Goal: Task Accomplishment & Management: Use online tool/utility

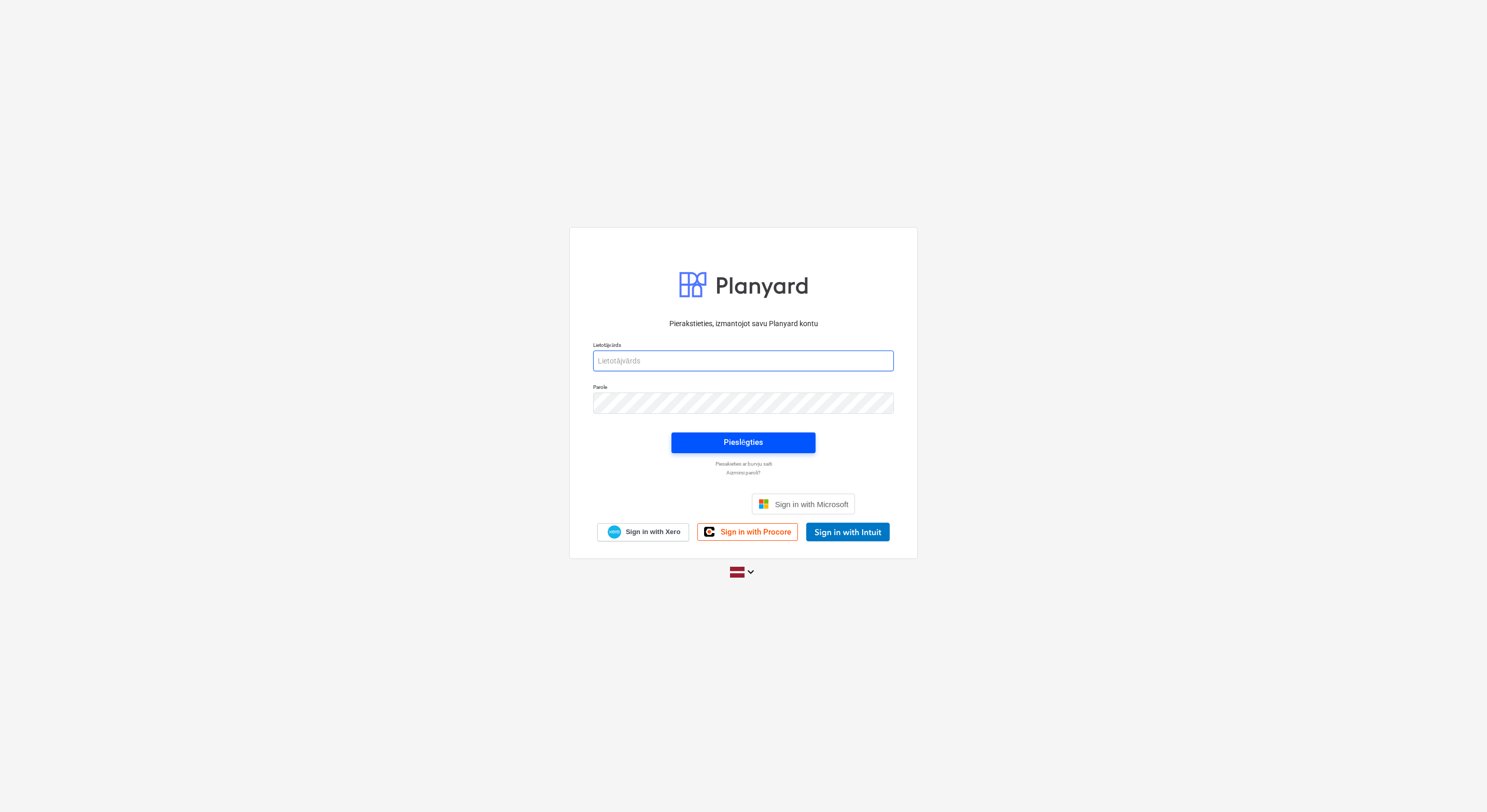
type input "[PERSON_NAME][EMAIL_ADDRESS][DOMAIN_NAME]"
click at [775, 437] on span "Pieslēgties" at bounding box center [744, 441] width 119 height 13
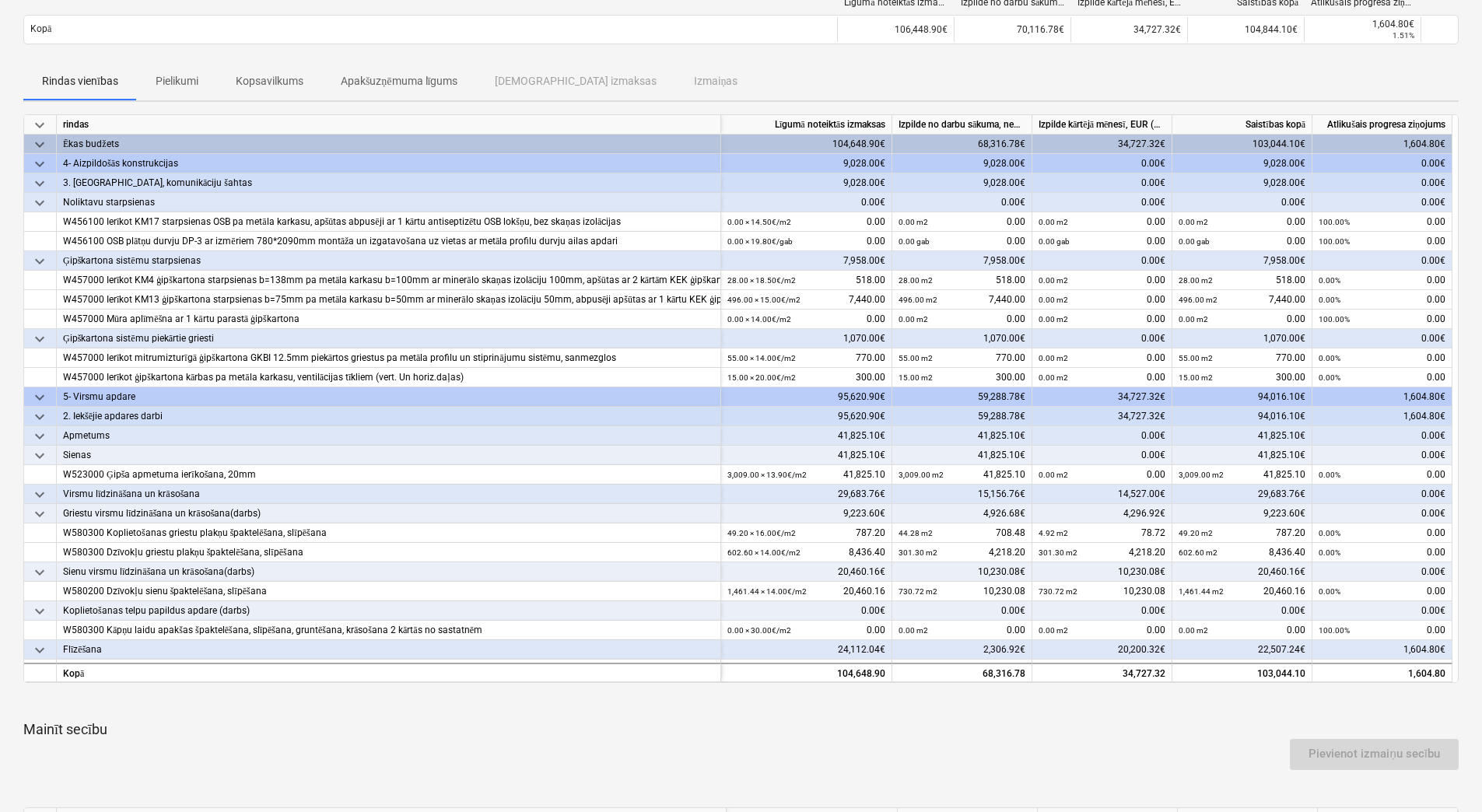
scroll to position [53, 0]
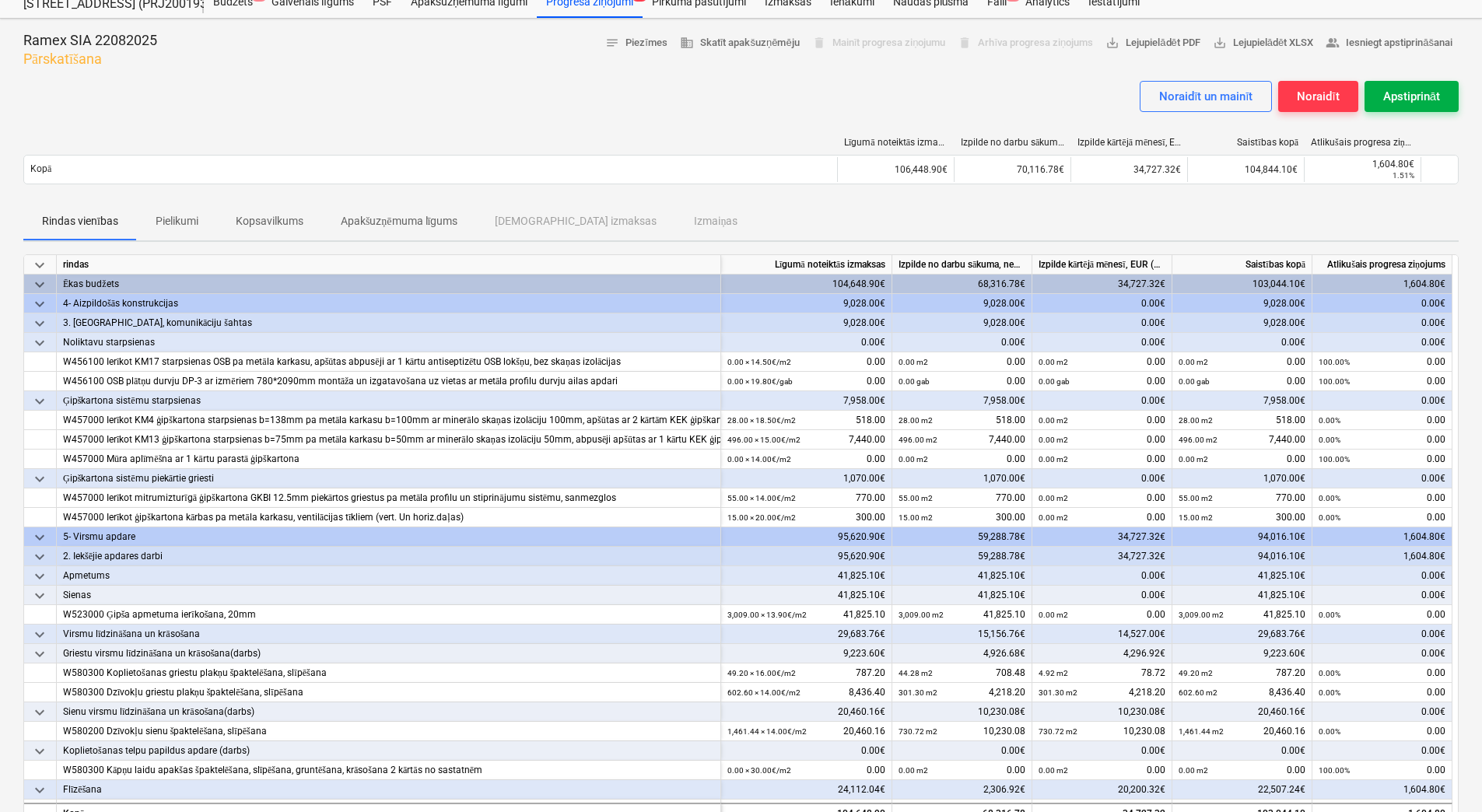
click at [1397, 96] on div "Apstiprināt" at bounding box center [1412, 96] width 57 height 20
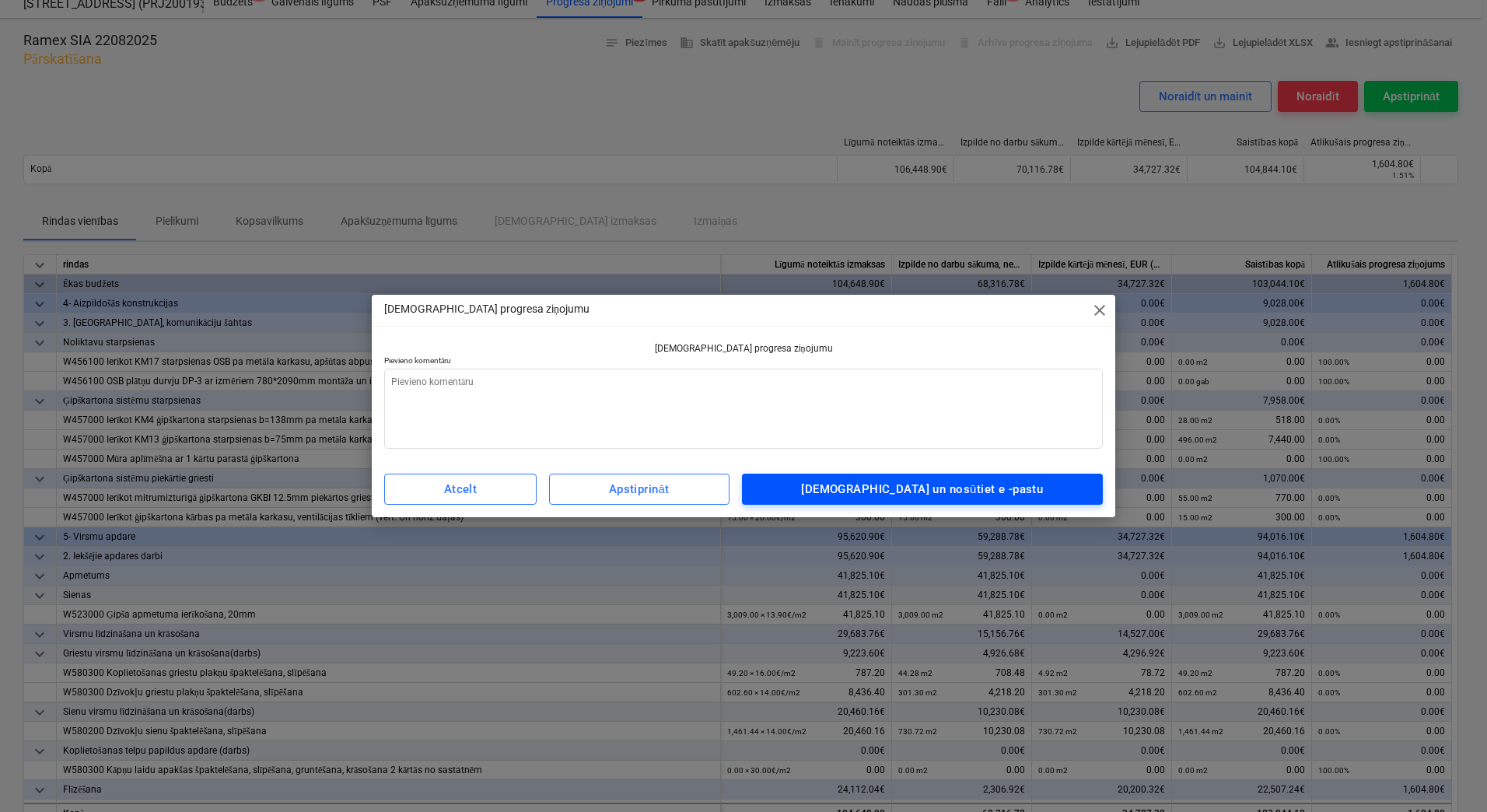
click at [838, 499] on span "[DEMOGRAPHIC_DATA] un nosūtiet e -pastu" at bounding box center [923, 488] width 327 height 20
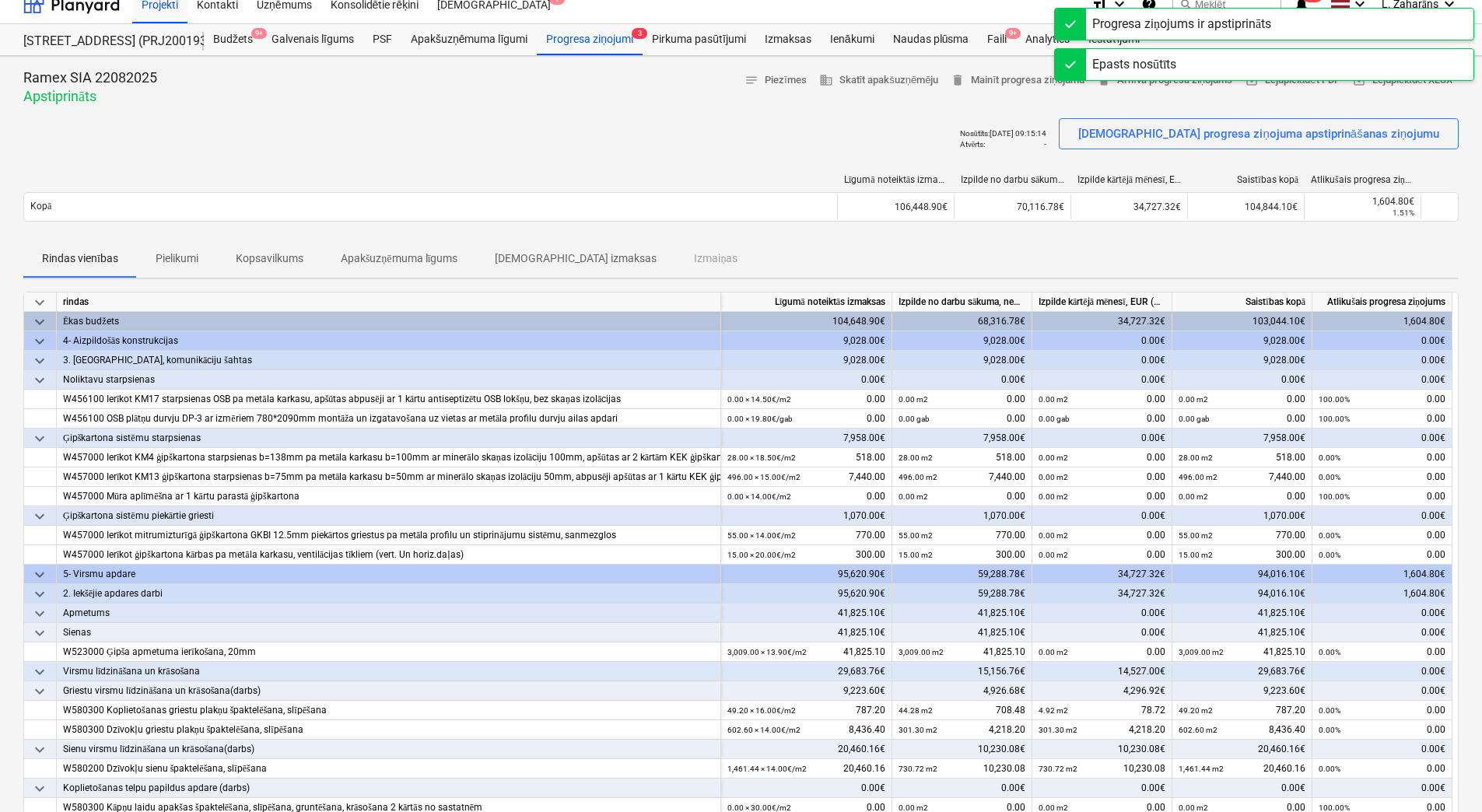
scroll to position [0, 0]
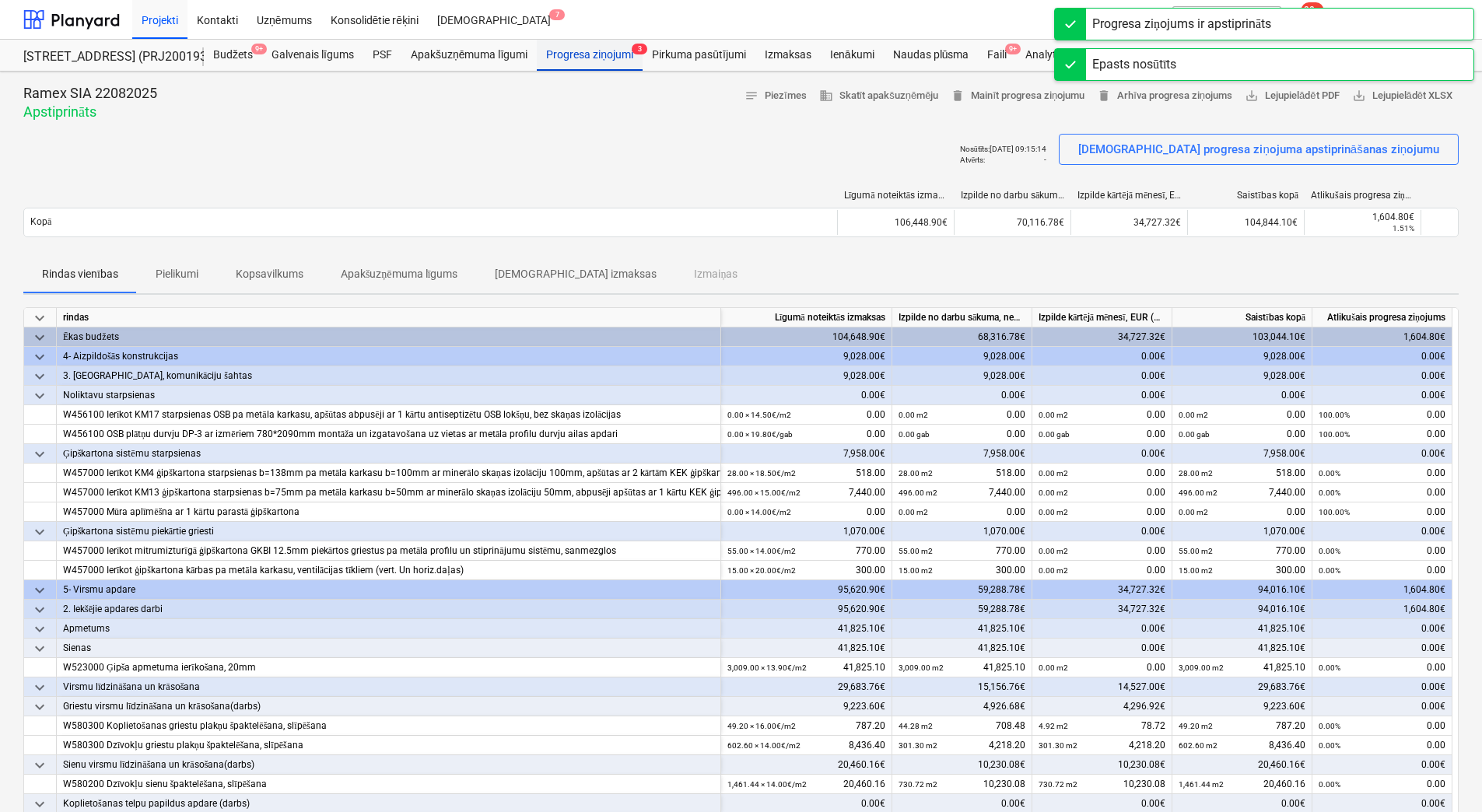
click at [600, 55] on div "Progresa ziņojumi 3" at bounding box center [590, 55] width 106 height 31
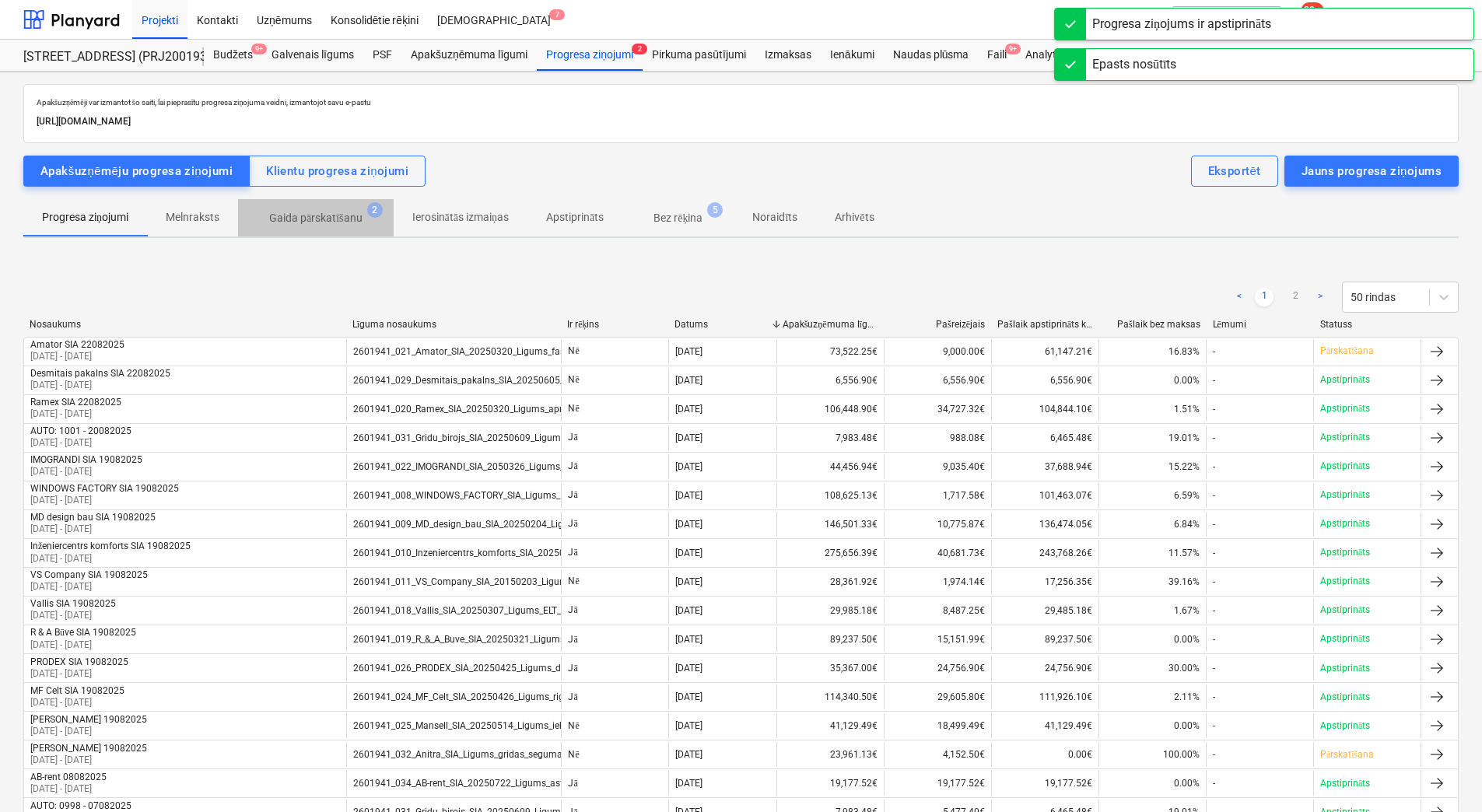
click at [345, 214] on p "Gaida pārskatīšanu" at bounding box center [316, 218] width 94 height 16
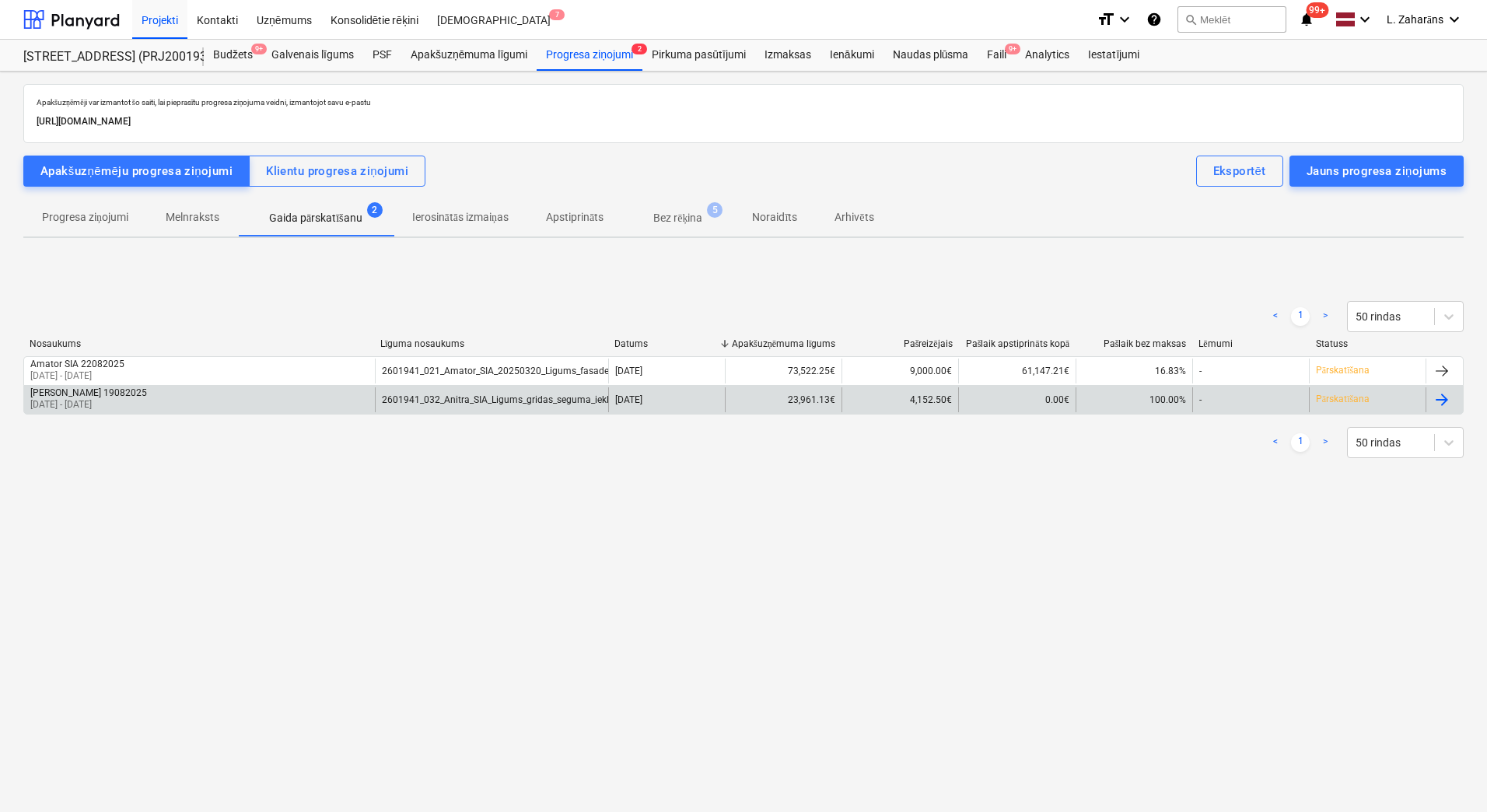
click at [190, 393] on div "[PERSON_NAME] 19082025 [DATE] - [DATE]" at bounding box center [199, 399] width 351 height 25
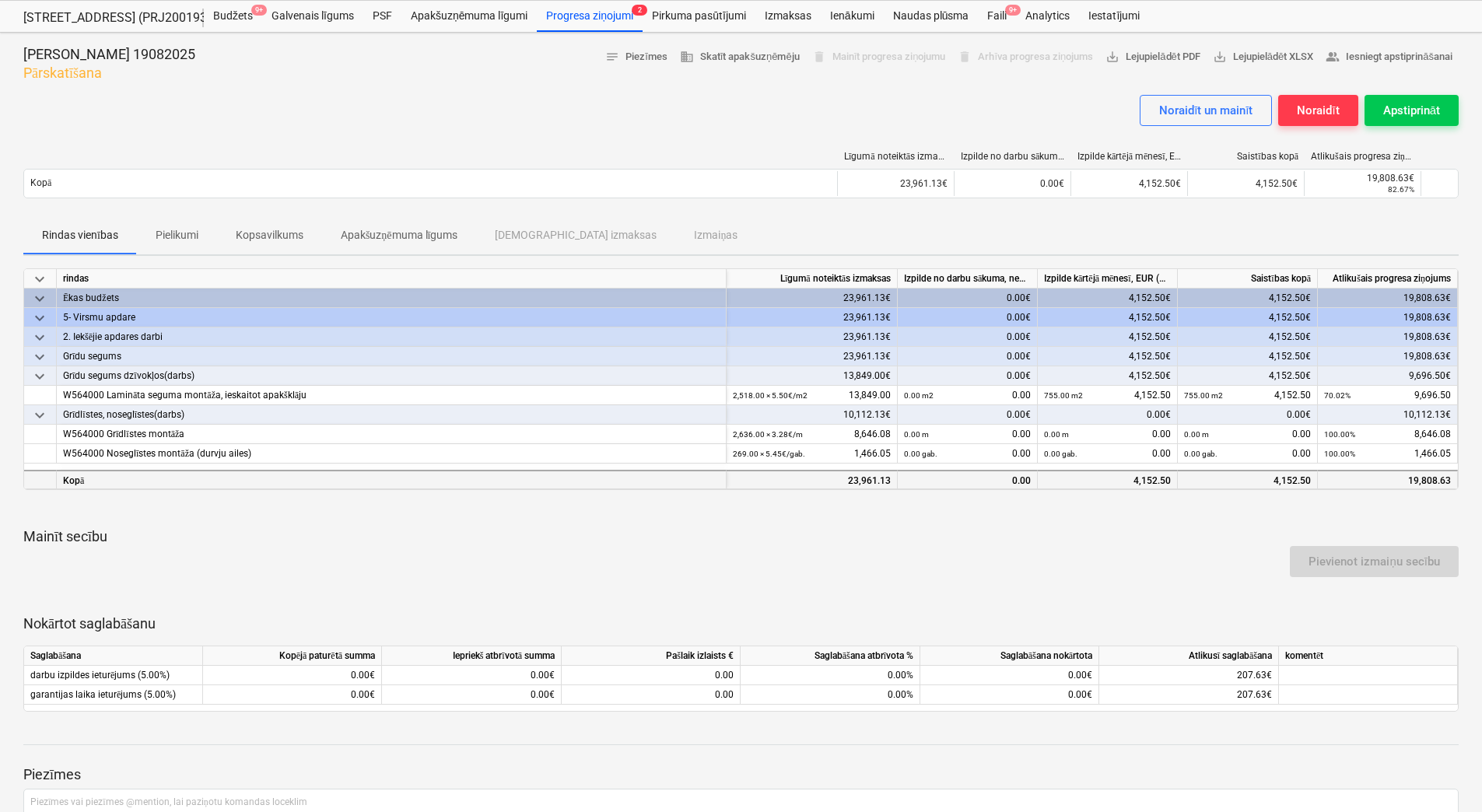
scroll to position [13, 0]
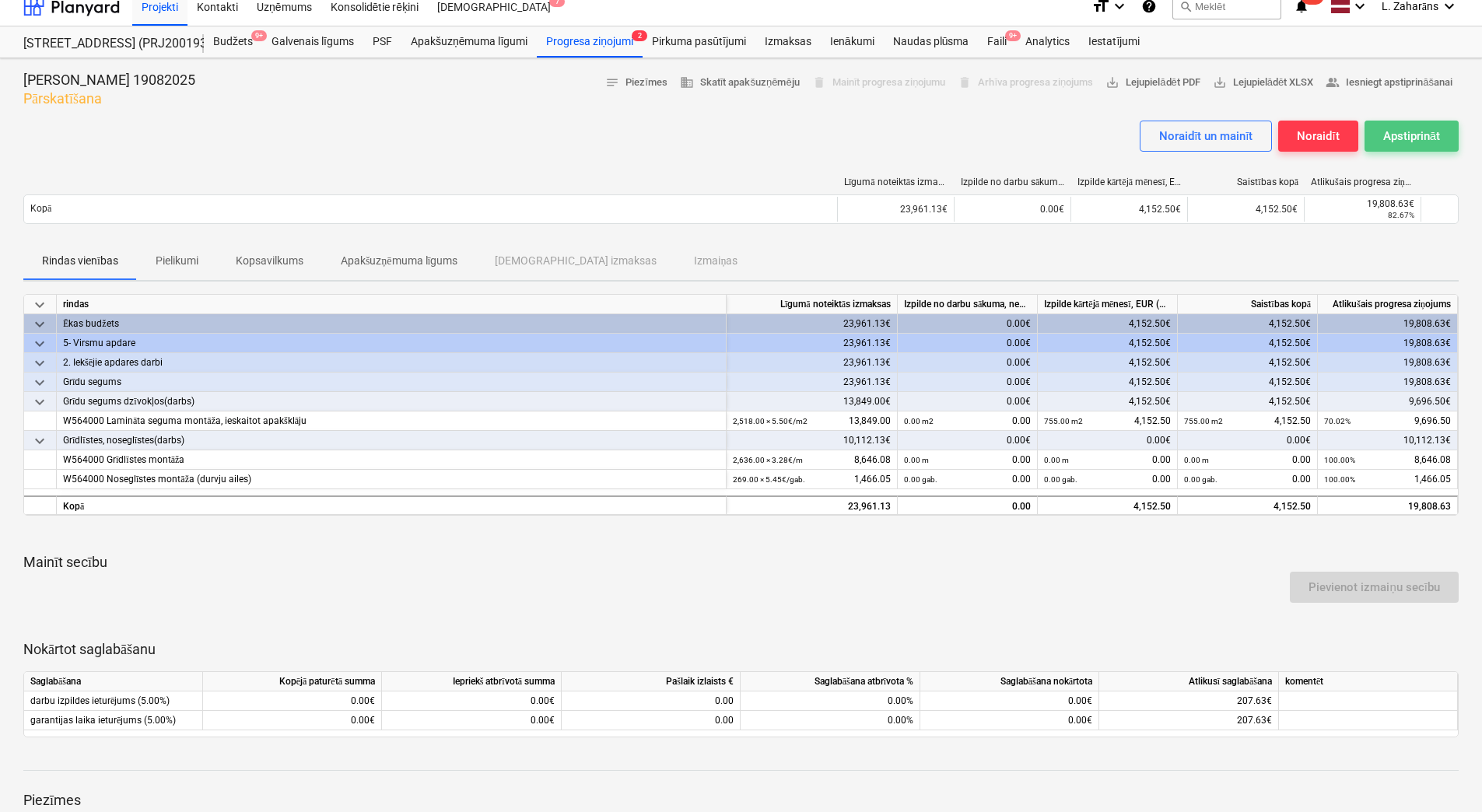
click at [1407, 124] on button "Apstiprināt" at bounding box center [1411, 136] width 94 height 31
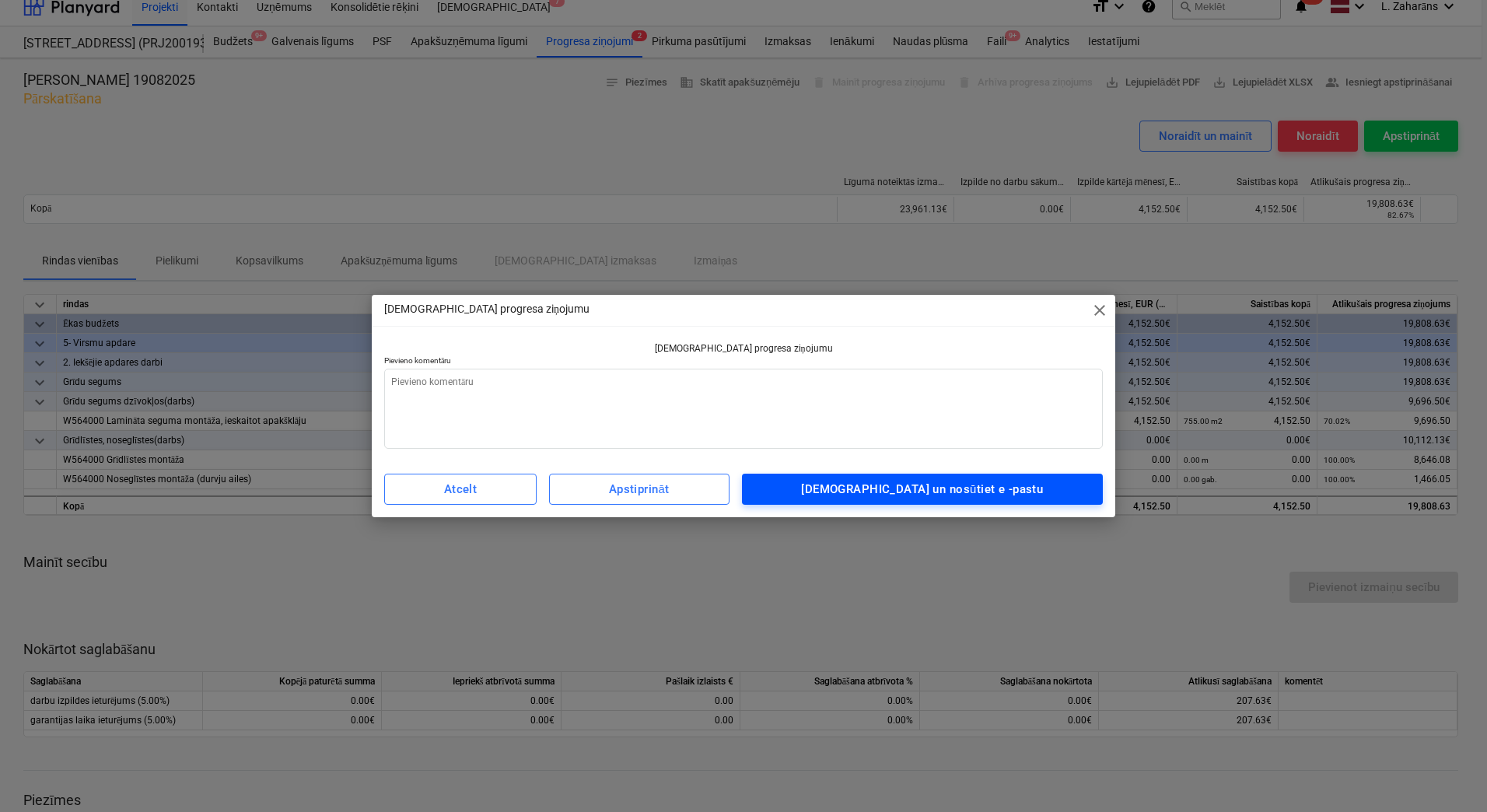
click at [903, 495] on div "[DEMOGRAPHIC_DATA] un nosūtiet e -pastu" at bounding box center [921, 488] width 242 height 20
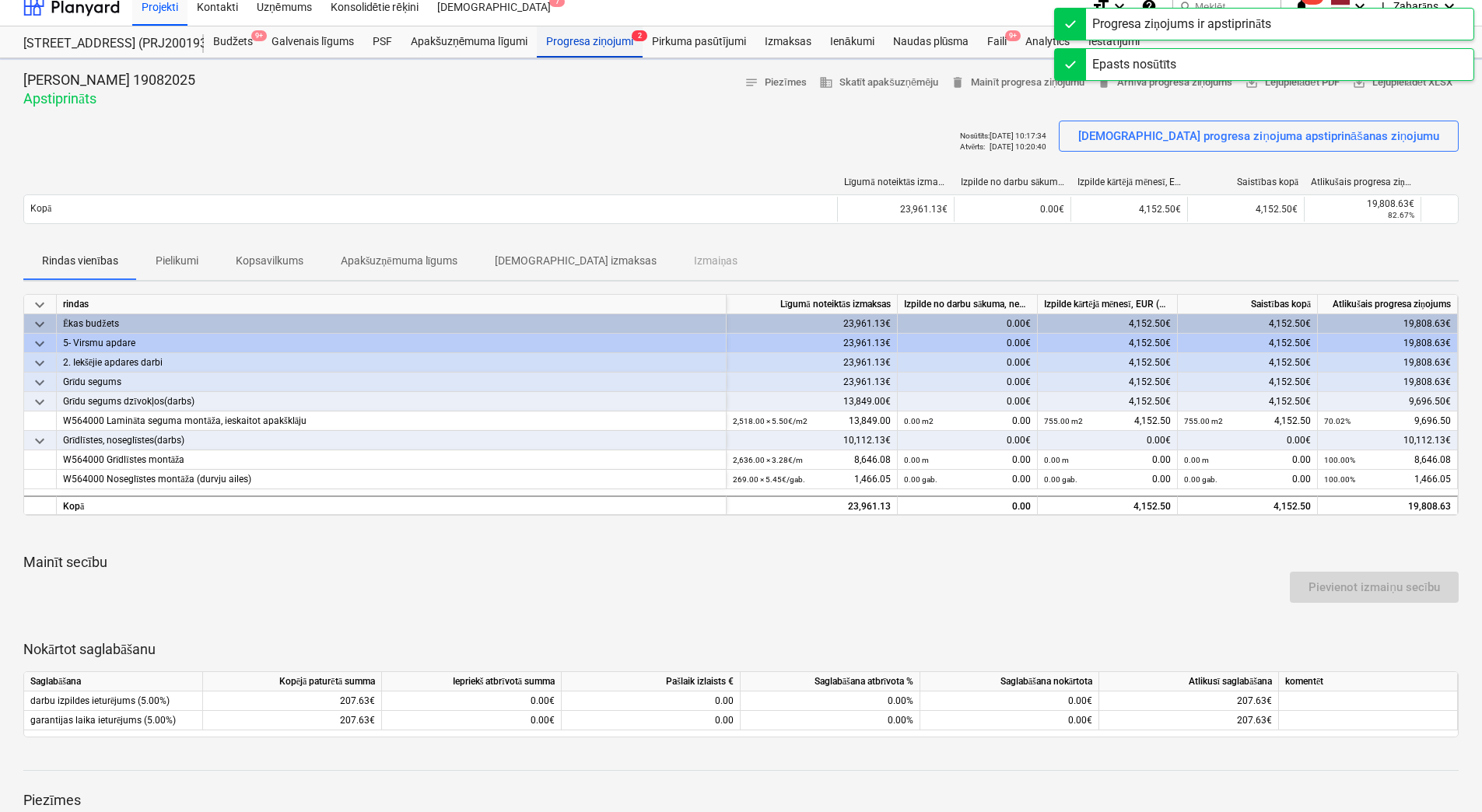
click at [578, 32] on div "Progresa ziņojumi 2" at bounding box center [590, 42] width 106 height 31
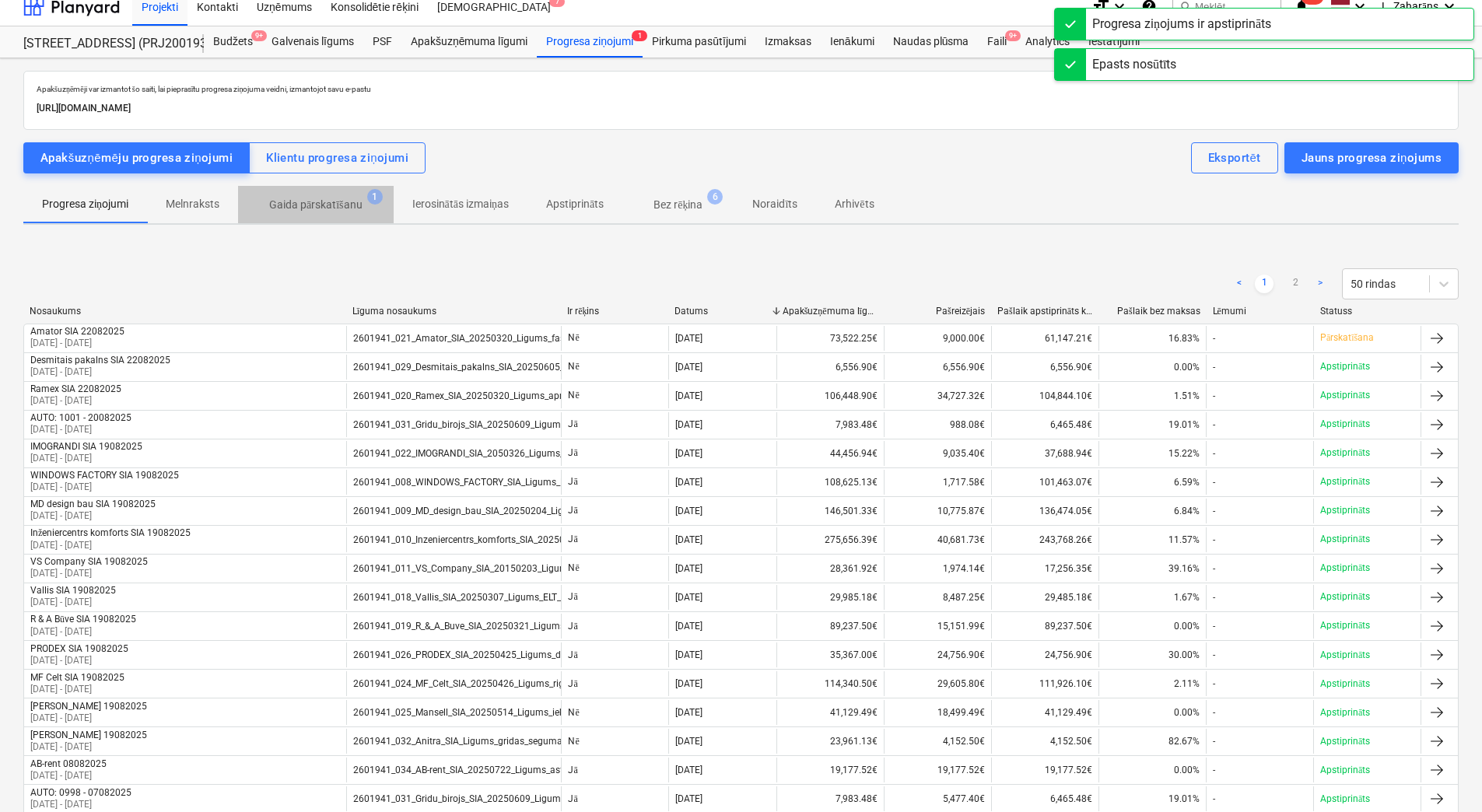
drag, startPoint x: 333, startPoint y: 203, endPoint x: 316, endPoint y: 216, distance: 21.4
click at [331, 203] on p "Gaida pārskatīšanu" at bounding box center [316, 204] width 94 height 16
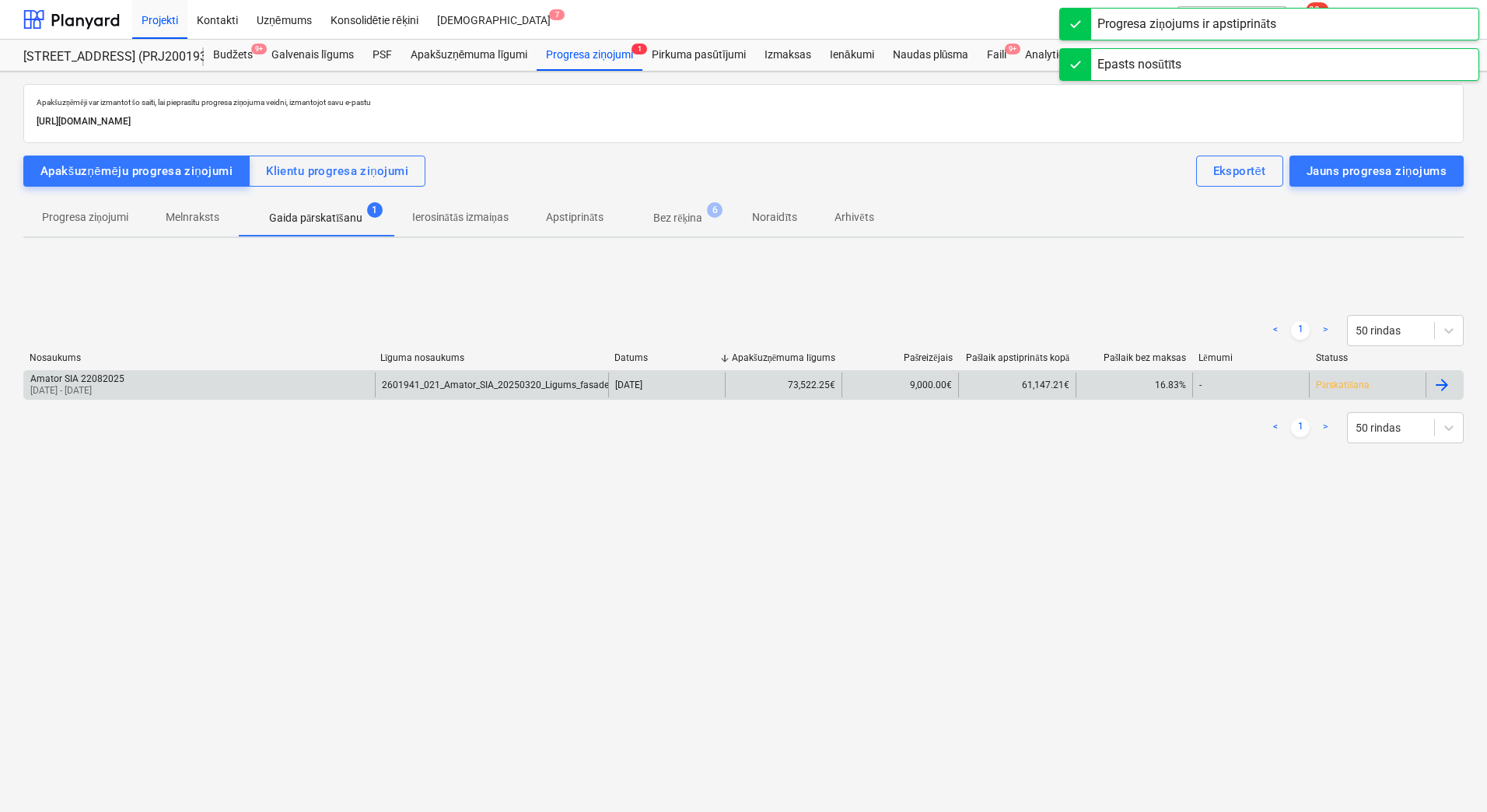
click at [193, 387] on div "Amator SIA 22082025 [DATE] - [DATE]" at bounding box center [199, 384] width 351 height 25
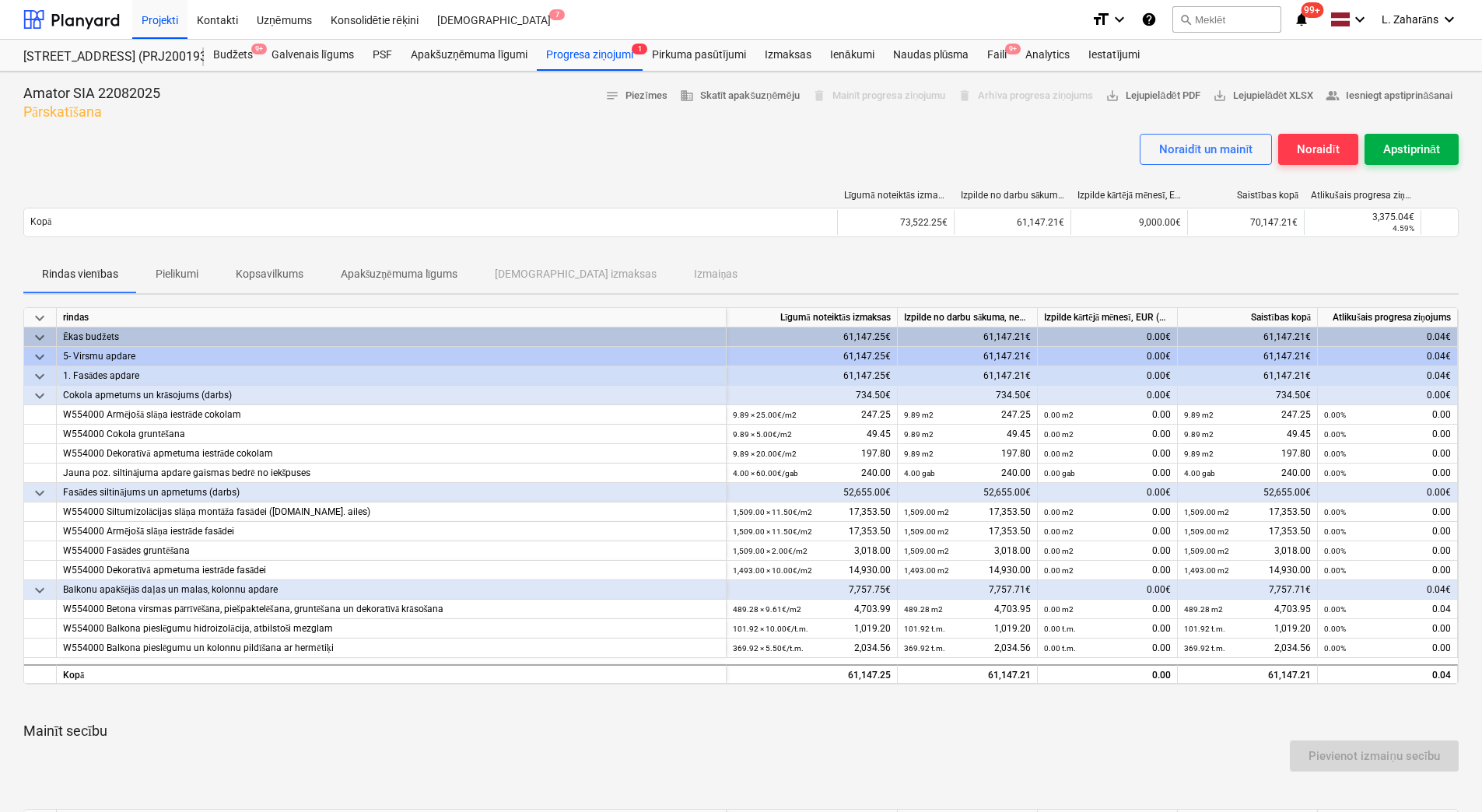
click at [1417, 137] on button "Apstiprināt" at bounding box center [1411, 149] width 94 height 31
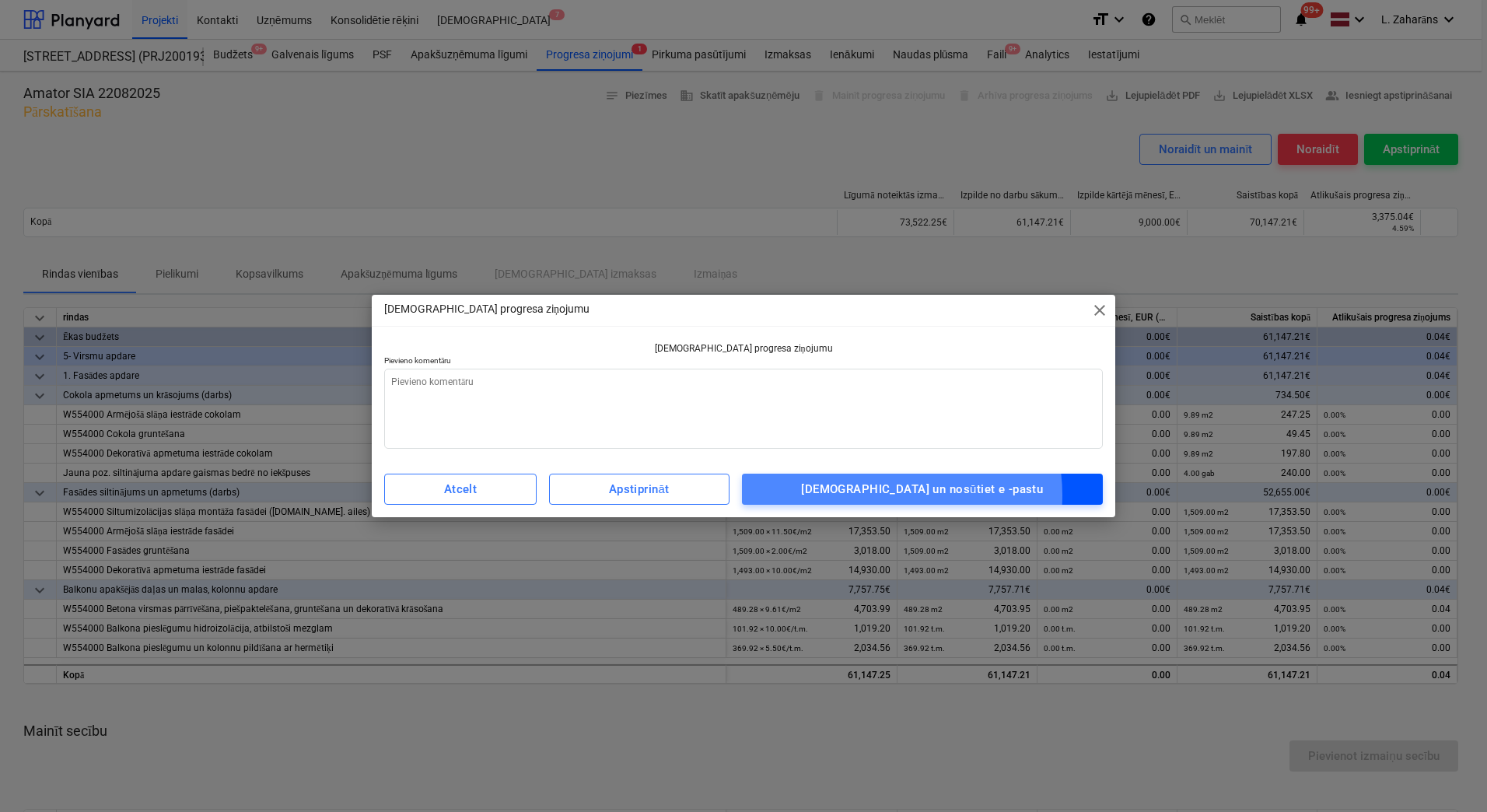
click at [921, 494] on div "[DEMOGRAPHIC_DATA] un nosūtiet e -pastu" at bounding box center [921, 488] width 242 height 20
type textarea "x"
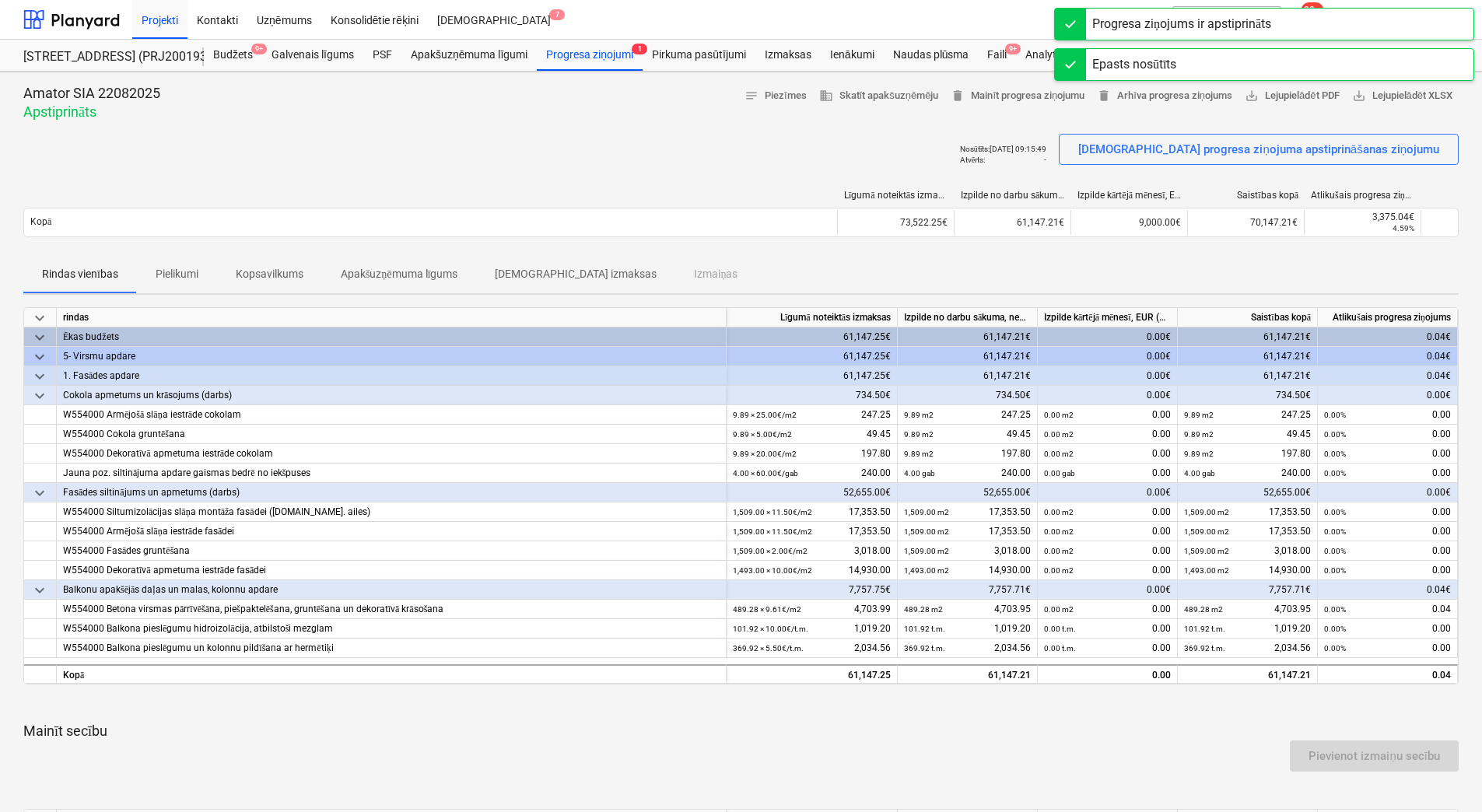
drag, startPoint x: 999, startPoint y: 52, endPoint x: 971, endPoint y: 71, distance: 33.8
click at [999, 52] on div "Faili 9+" at bounding box center [997, 55] width 38 height 31
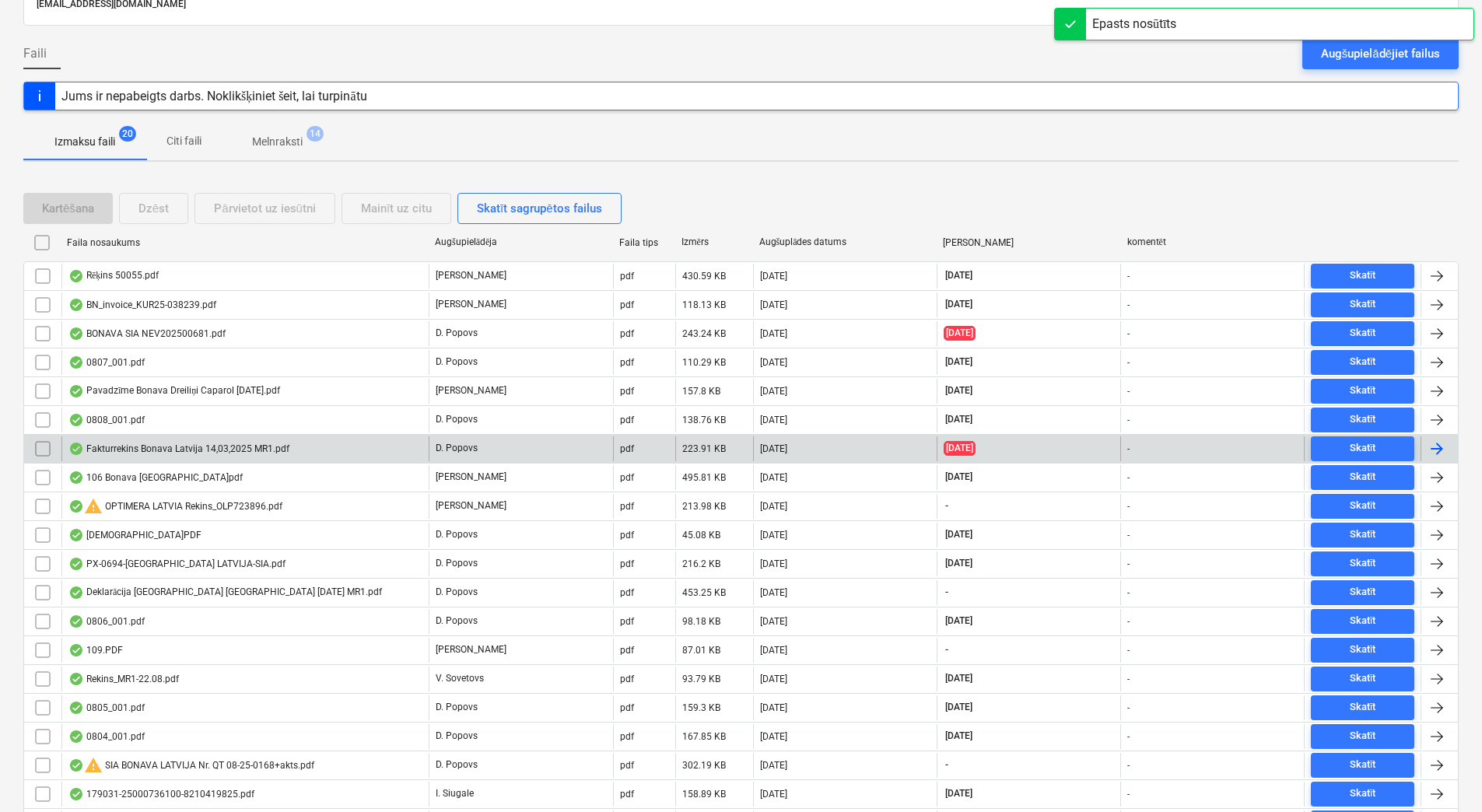
scroll to position [156, 0]
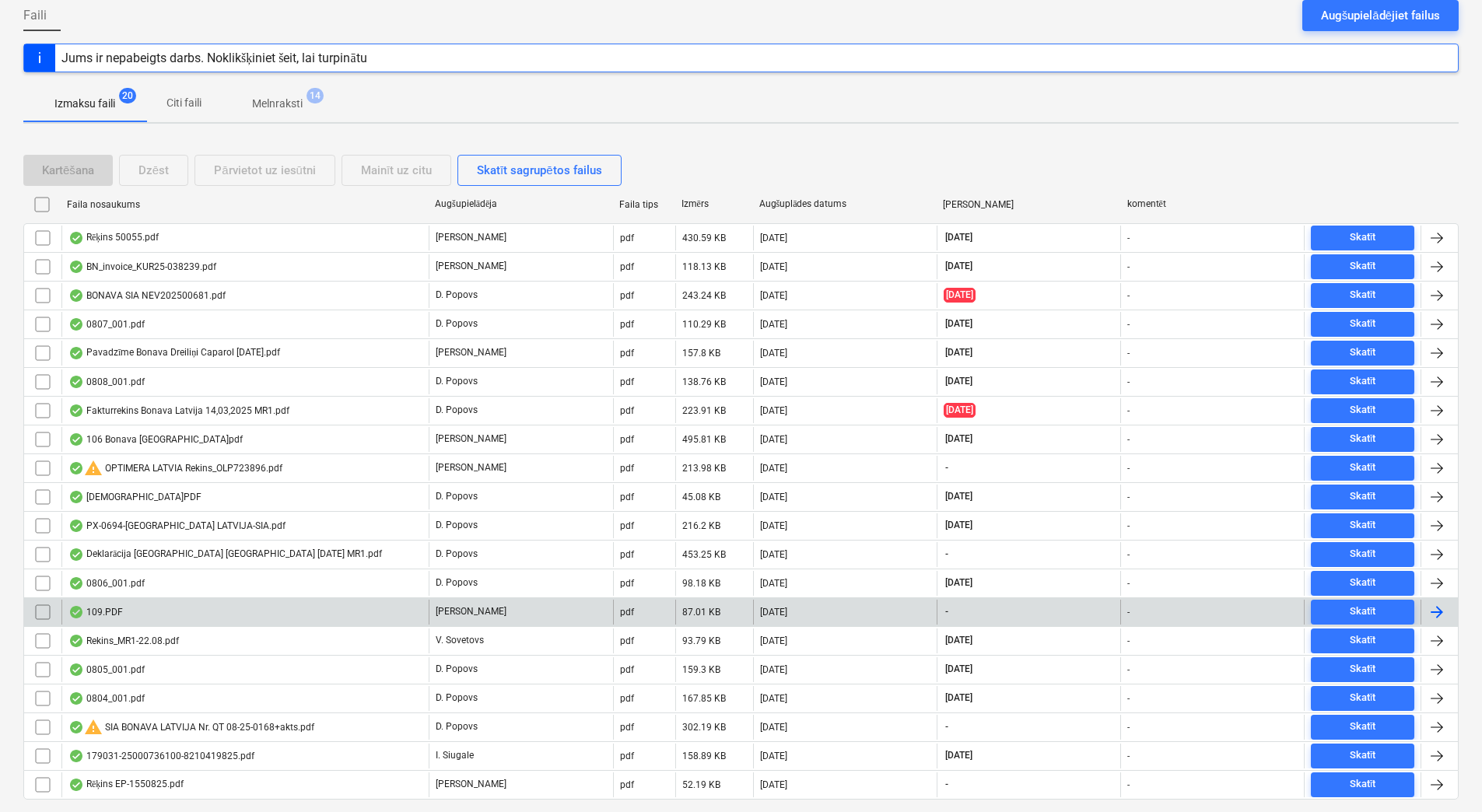
click at [360, 609] on div "109.PDF" at bounding box center [245, 612] width 367 height 25
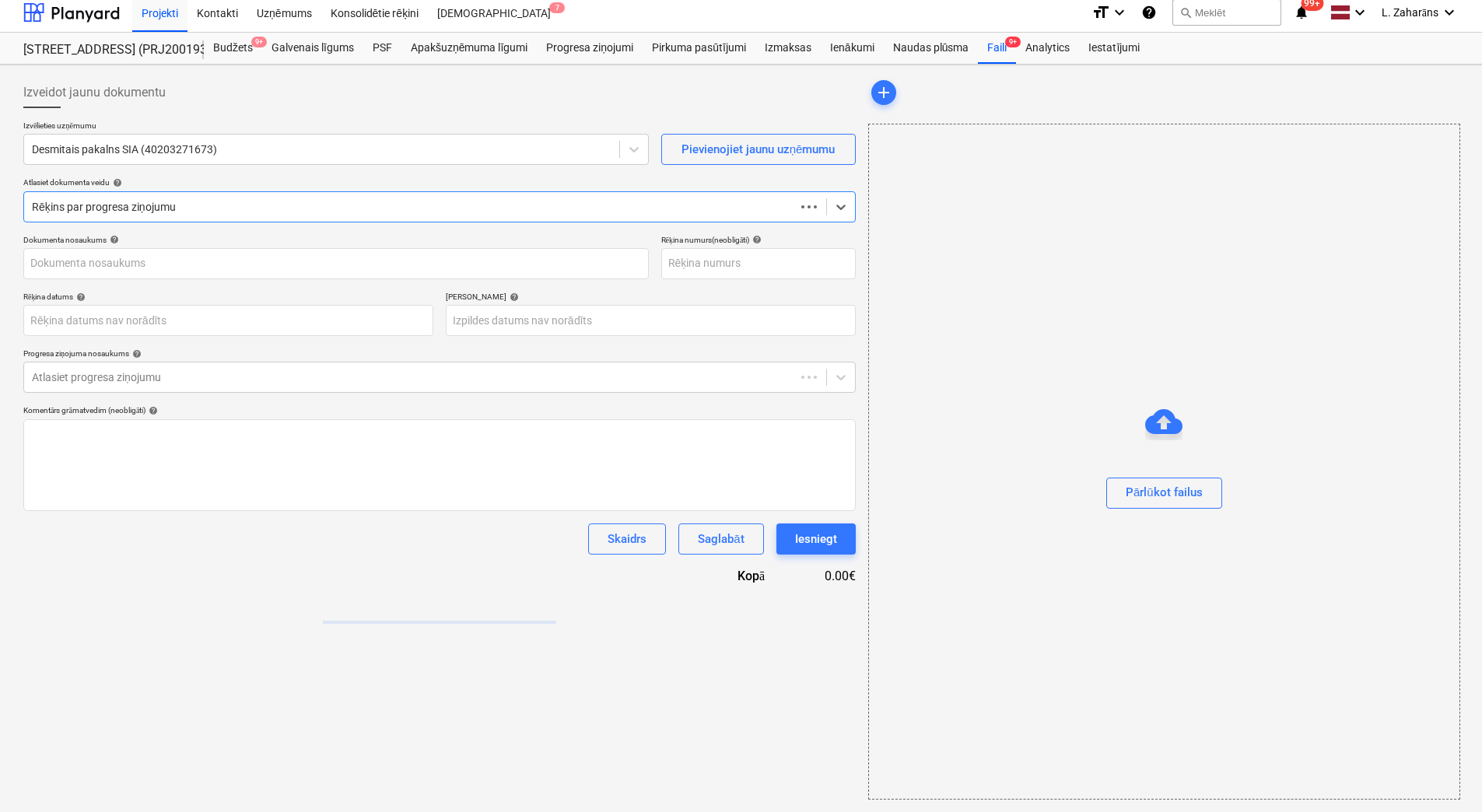
scroll to position [7, 0]
type input "109.PDF"
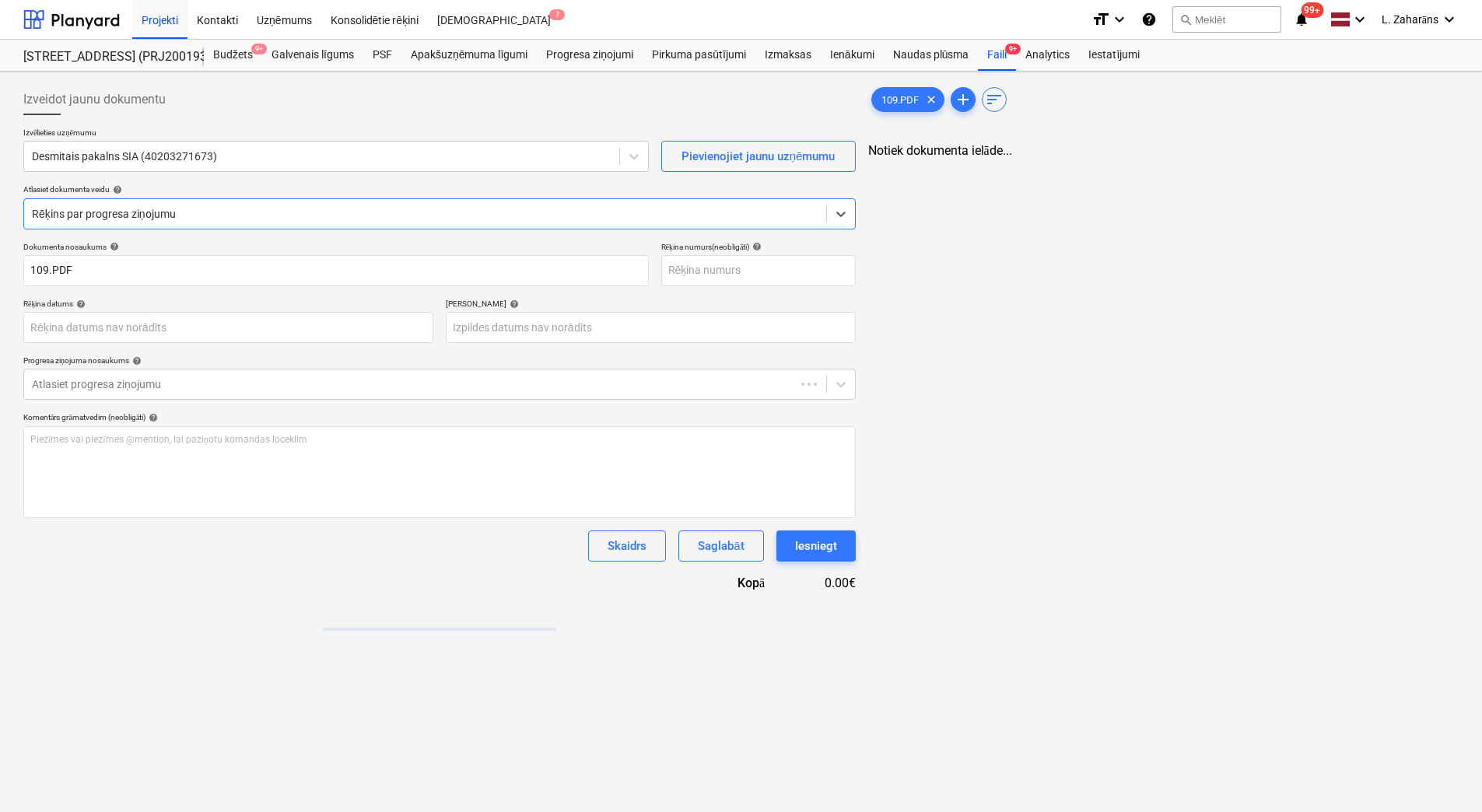
scroll to position [0, 0]
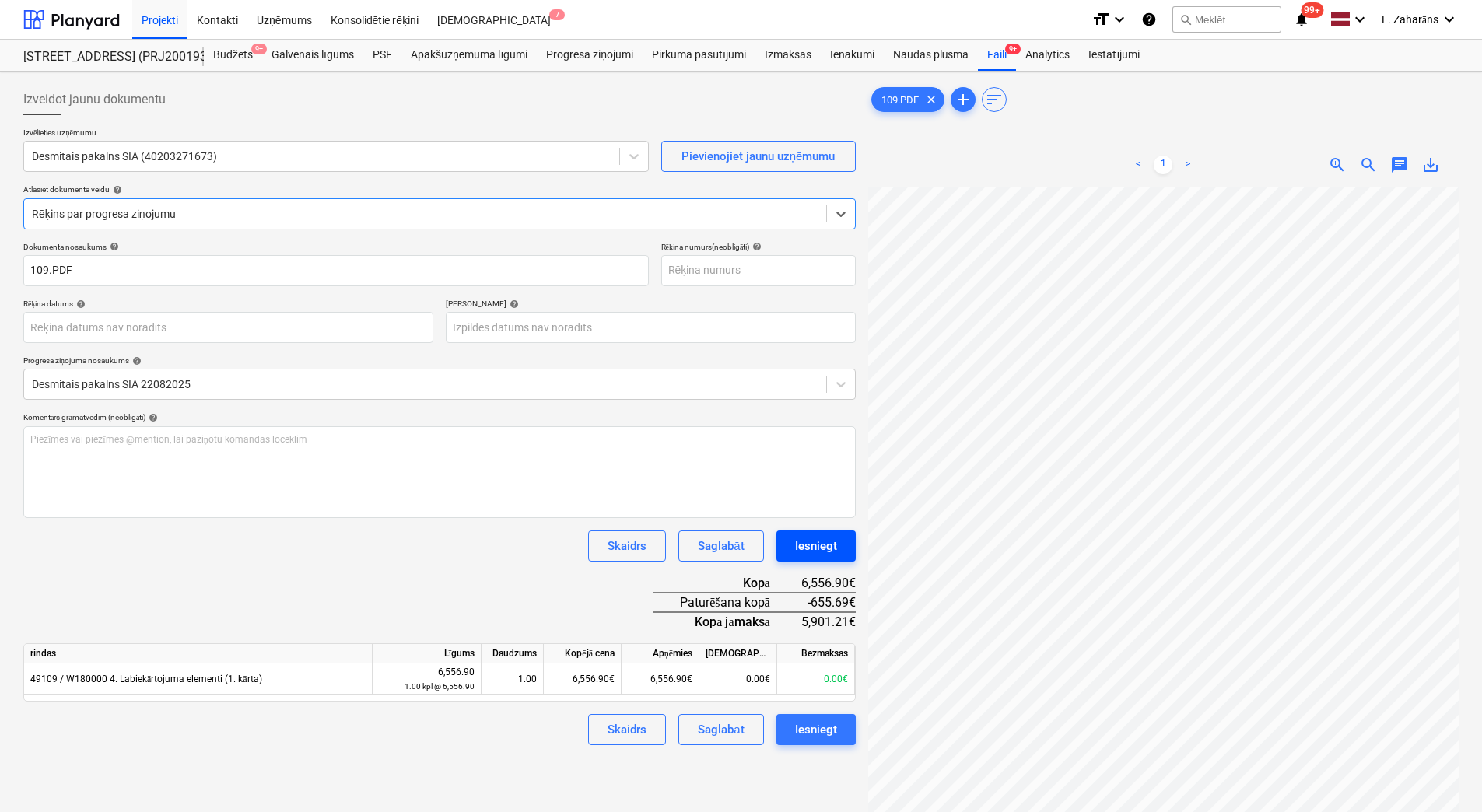
click at [799, 538] on div "Iesniegt" at bounding box center [816, 545] width 42 height 20
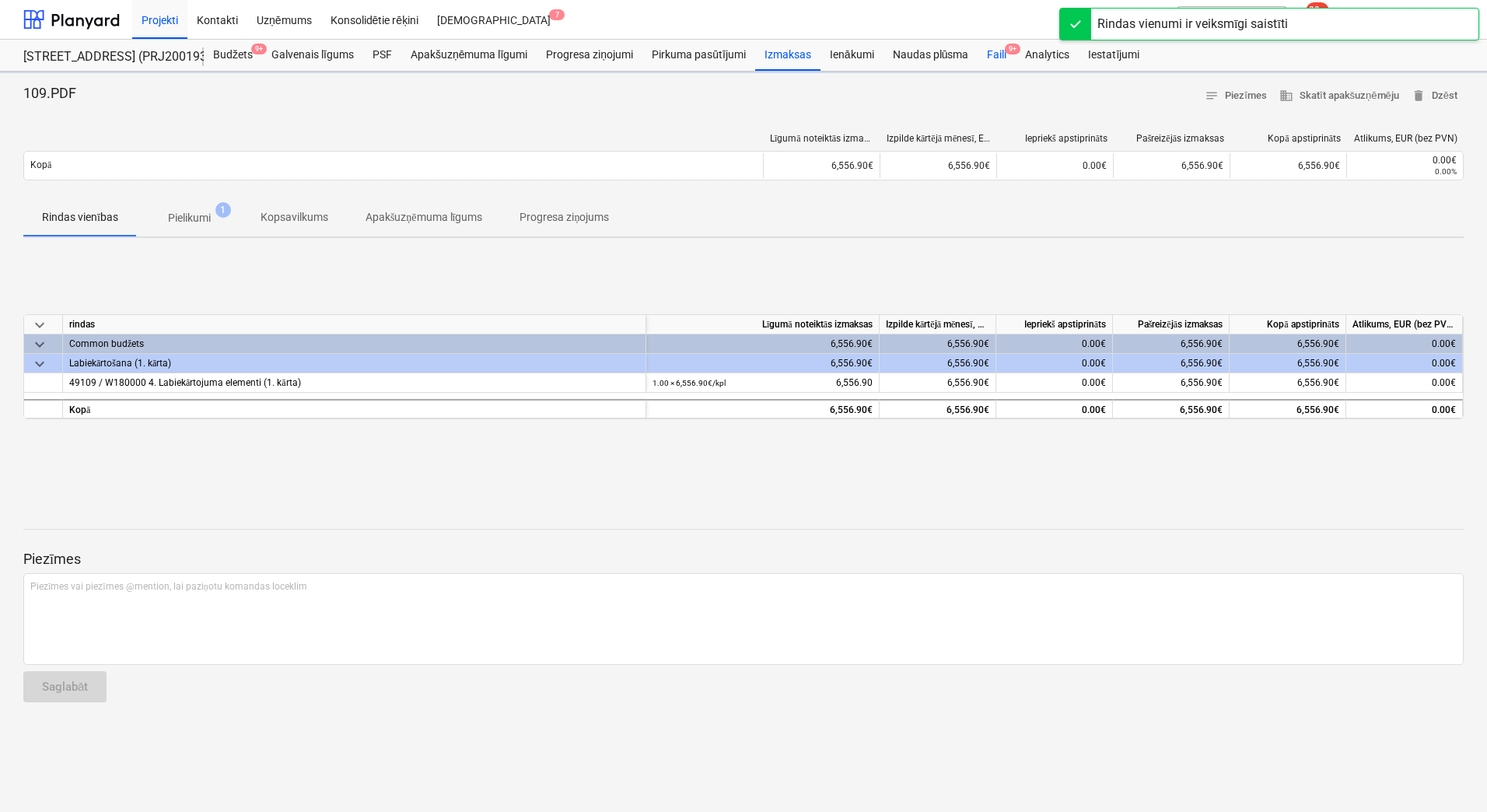
click at [996, 47] on div "Faili 9+" at bounding box center [997, 55] width 38 height 31
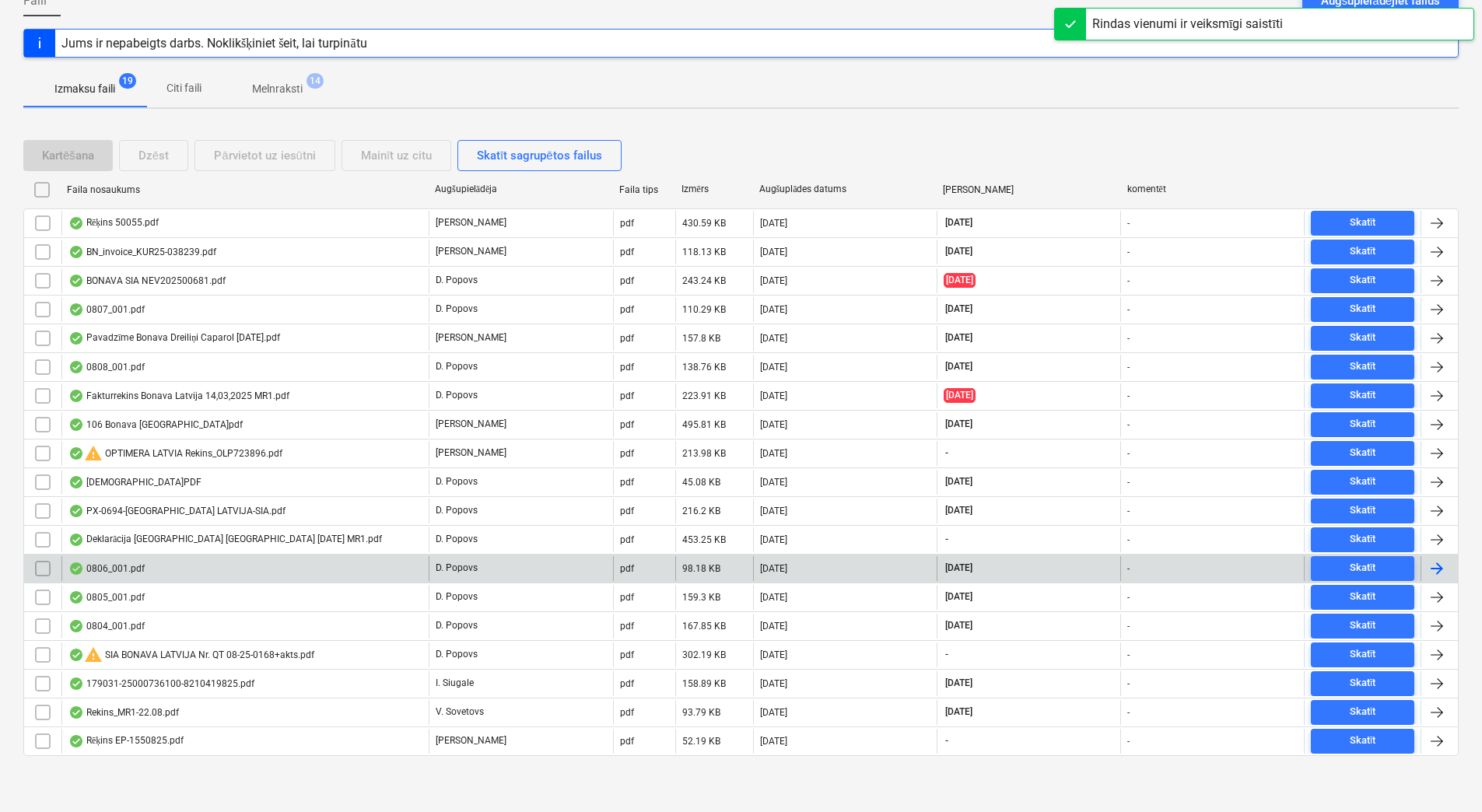
scroll to position [171, 0]
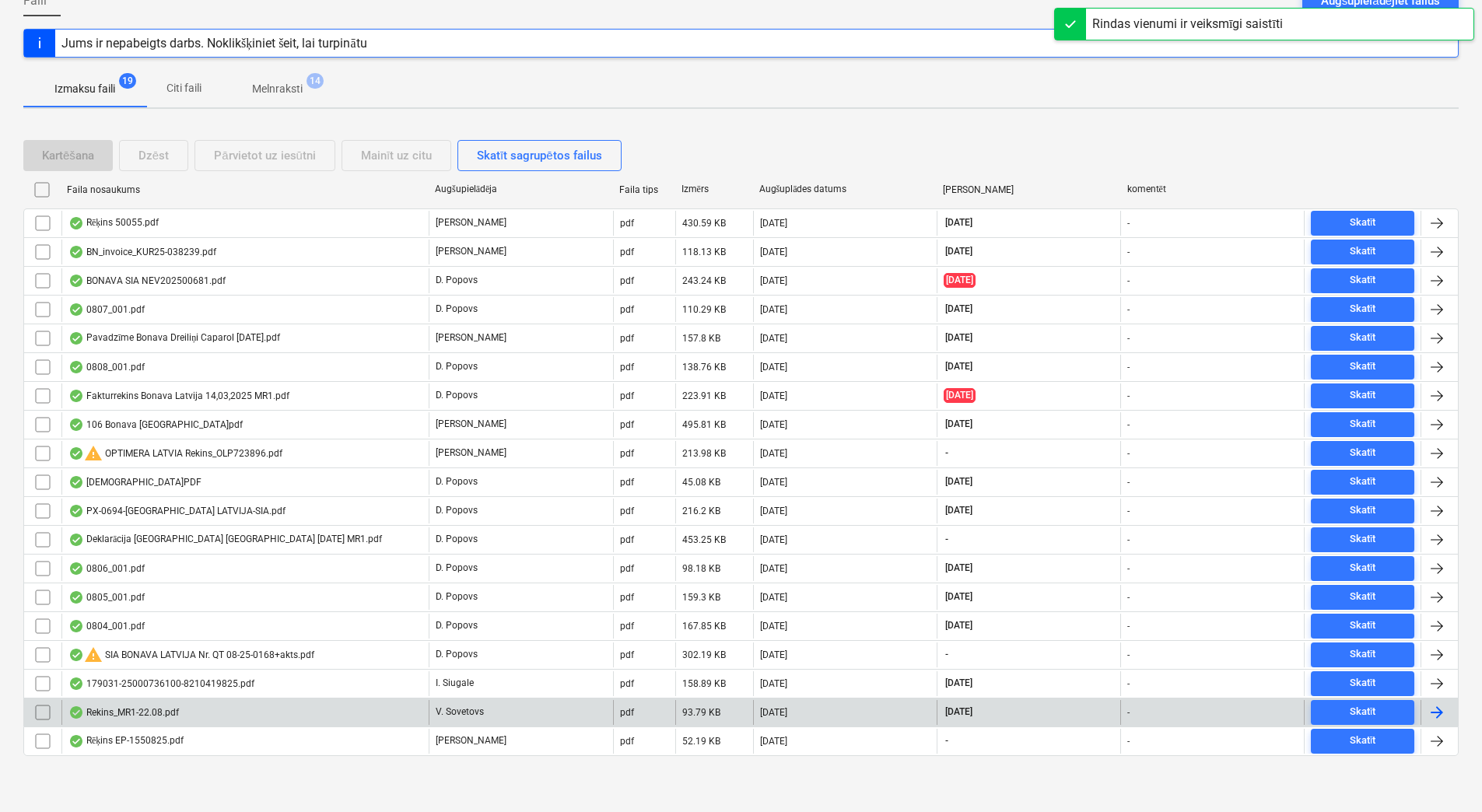
click at [302, 714] on div "Rekins_MR1-22.08.pdf" at bounding box center [245, 712] width 367 height 25
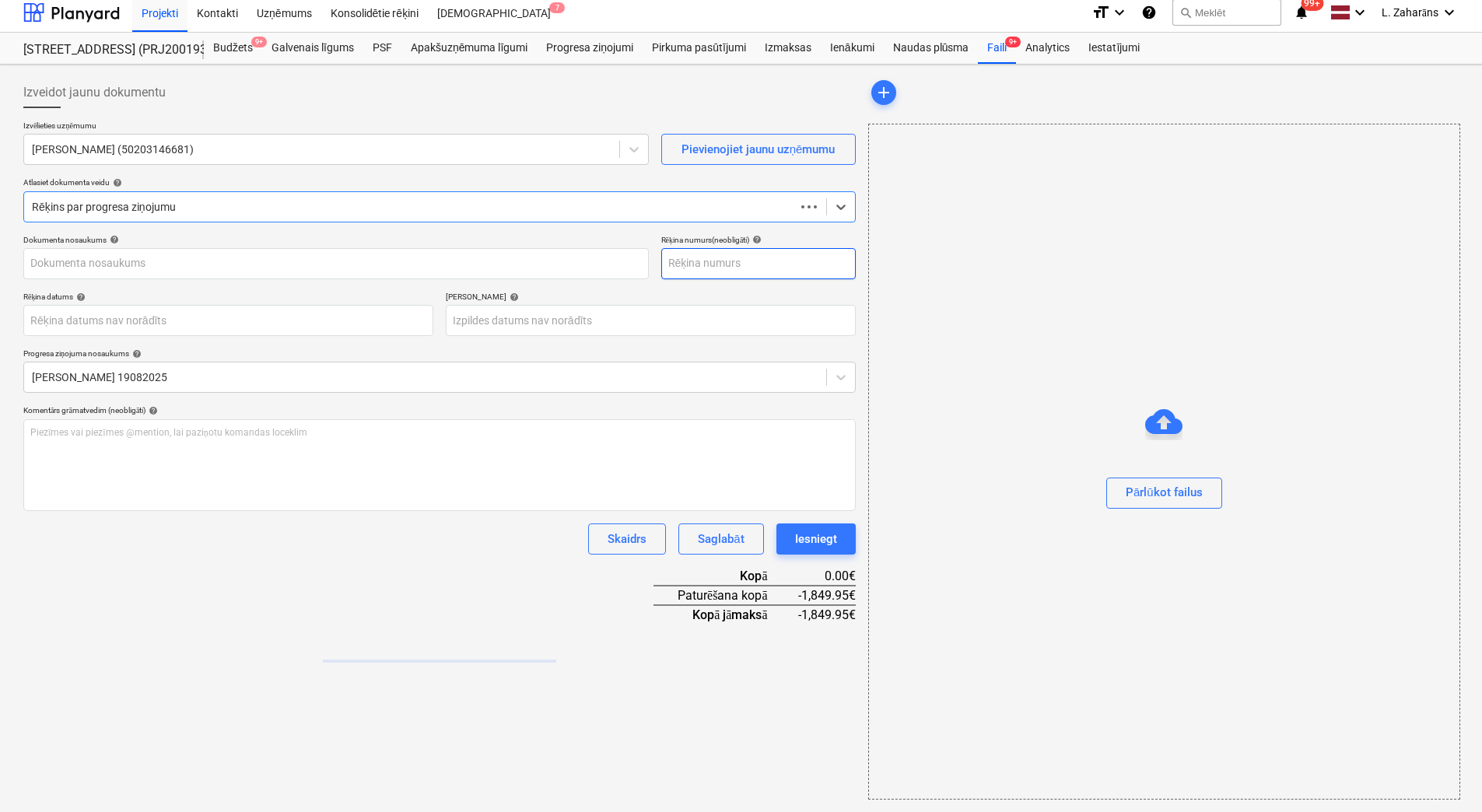
type input "Rekins_MR1-22.08.pdf"
type input "[DATE]"
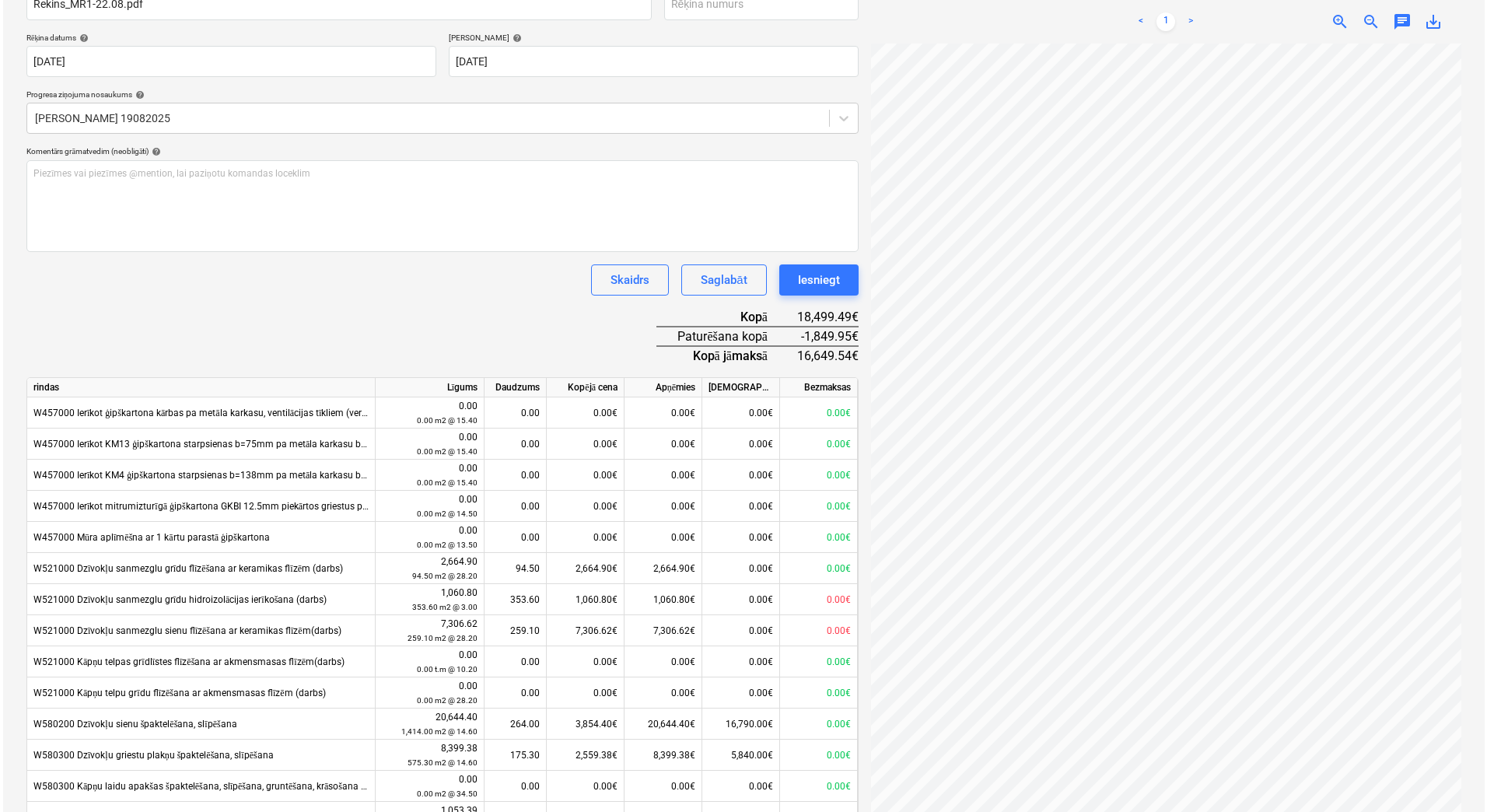
scroll to position [350, 0]
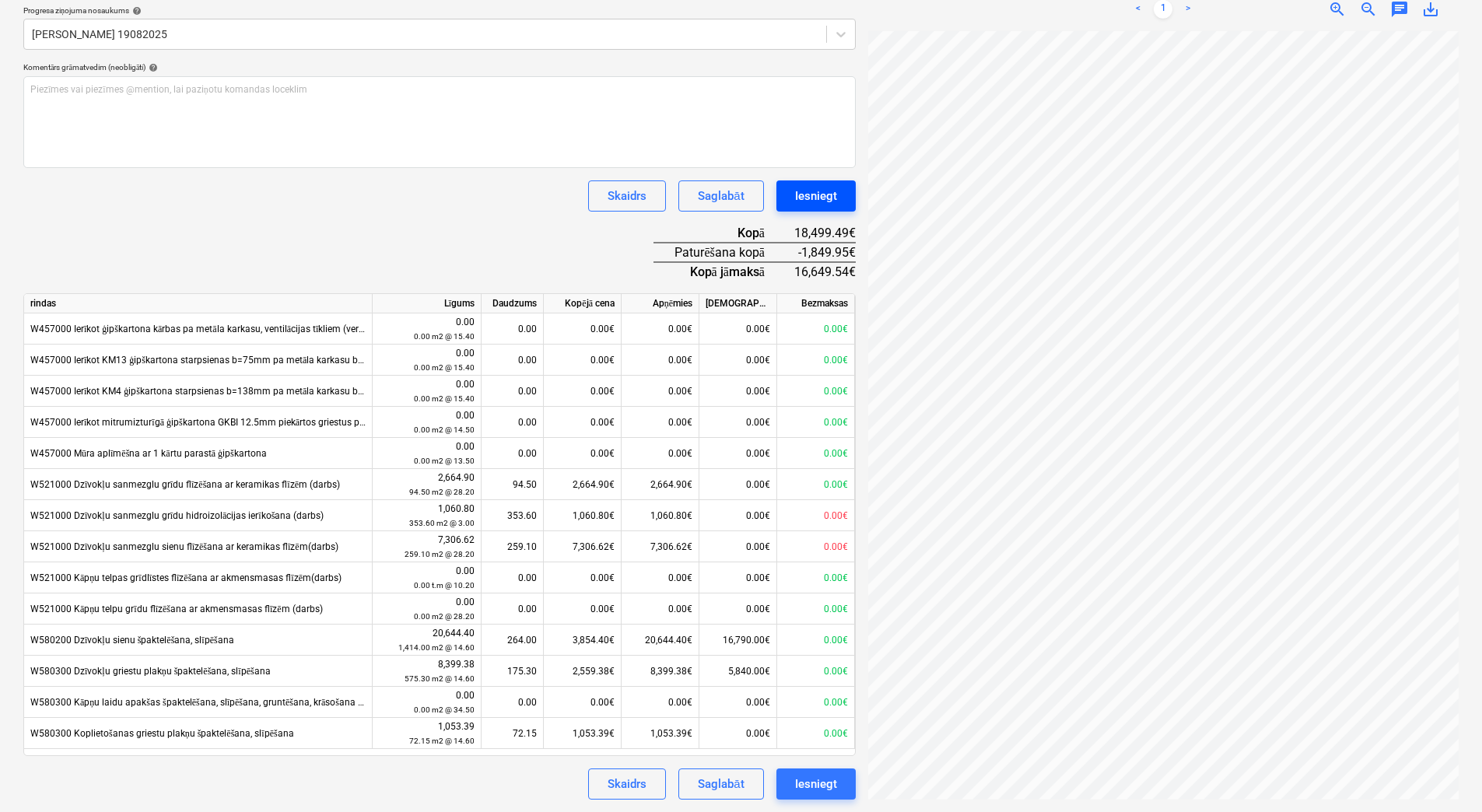
click at [799, 197] on div "Iesniegt" at bounding box center [816, 196] width 42 height 20
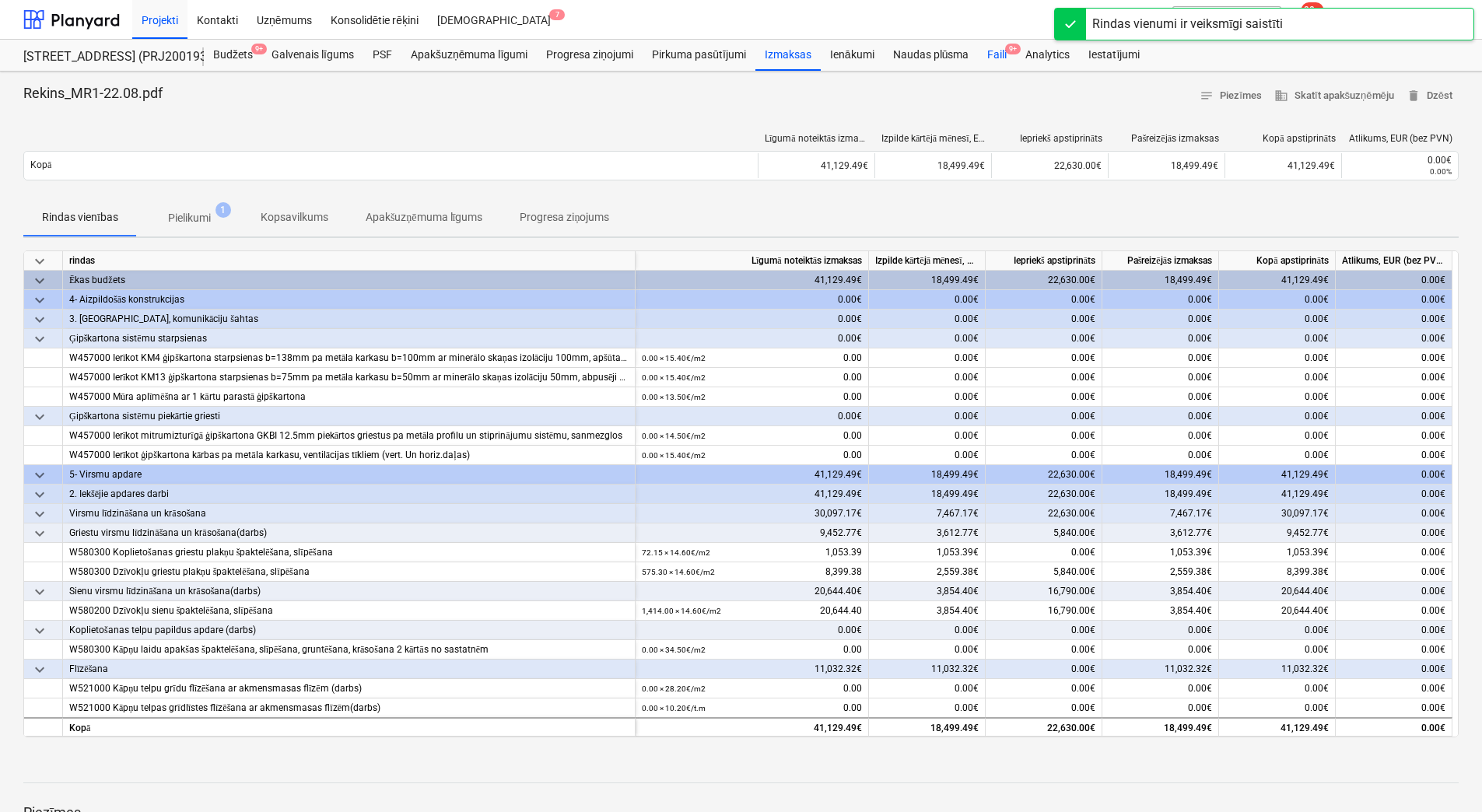
click at [993, 51] on div "Faili 9+" at bounding box center [997, 55] width 38 height 31
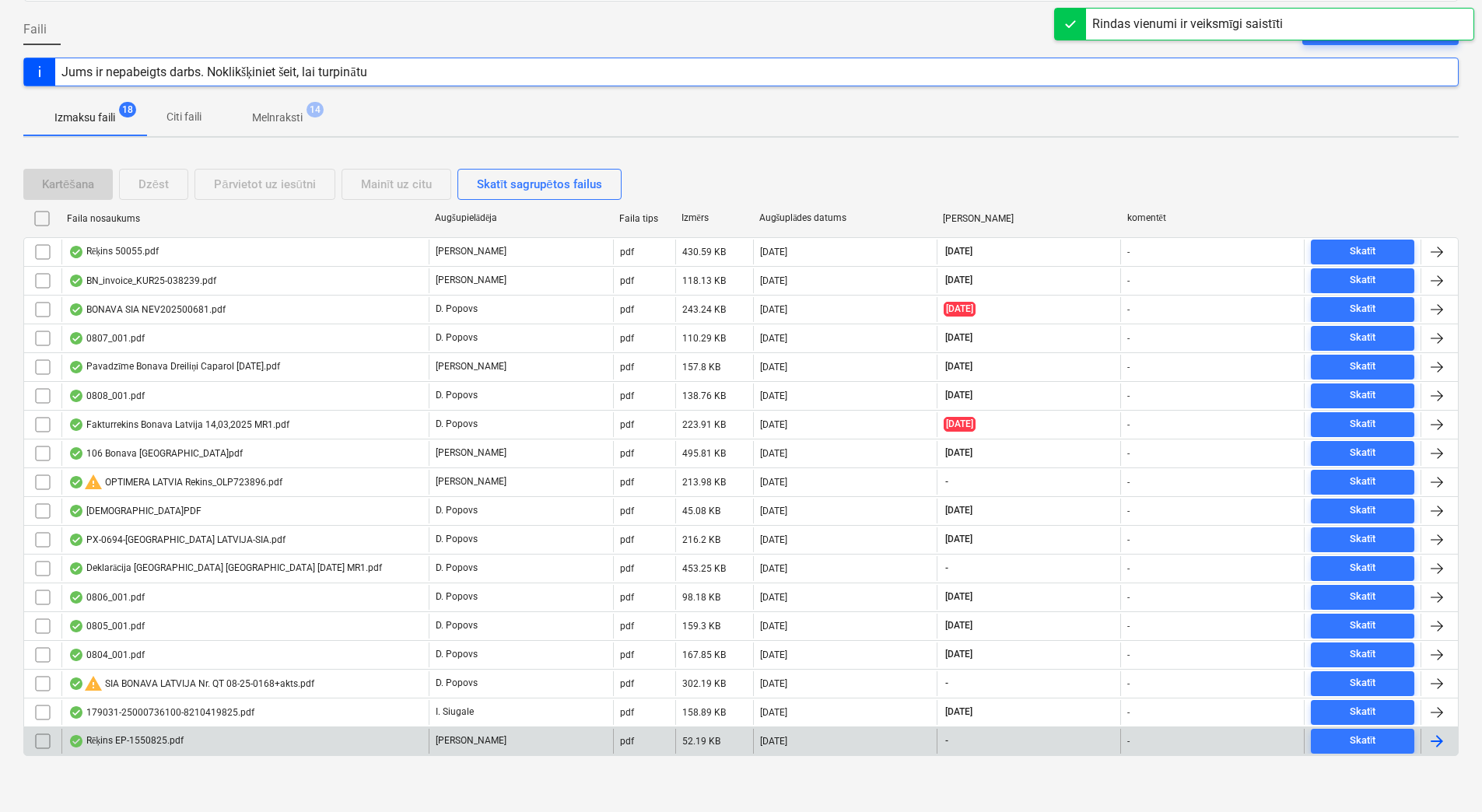
click at [400, 734] on div "Rēķins EP-1550825.pdf" at bounding box center [245, 741] width 367 height 25
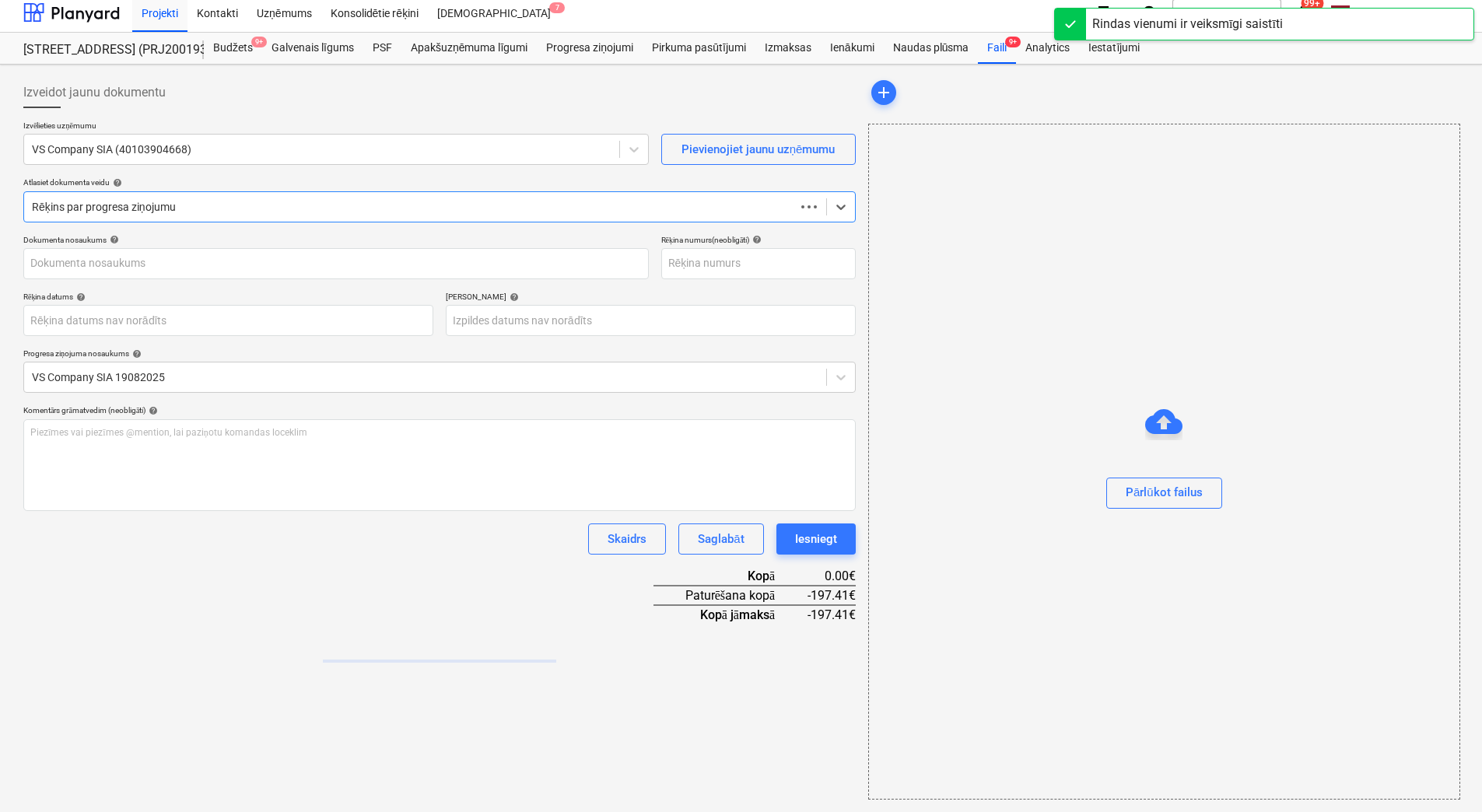
scroll to position [7, 0]
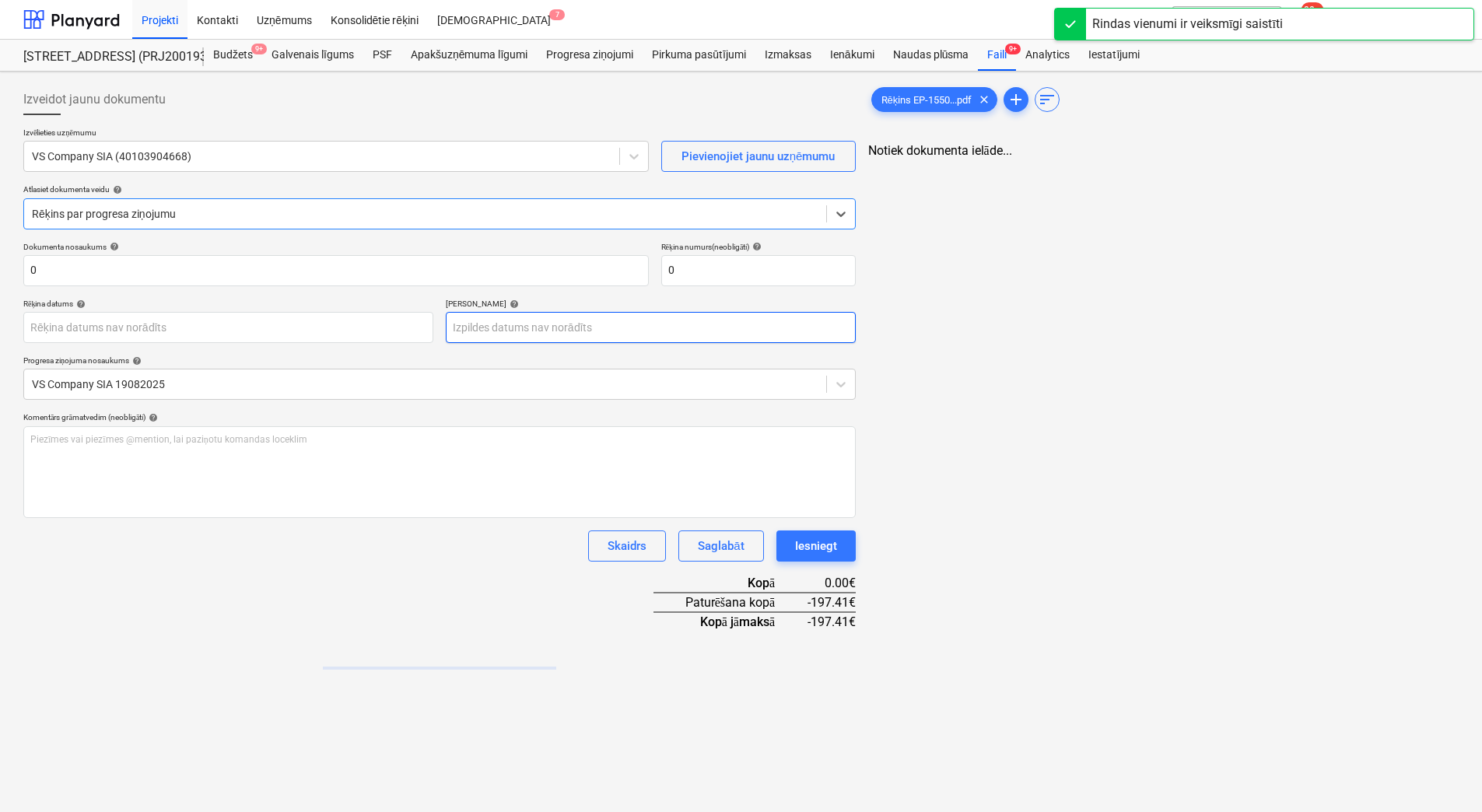
type input "0"
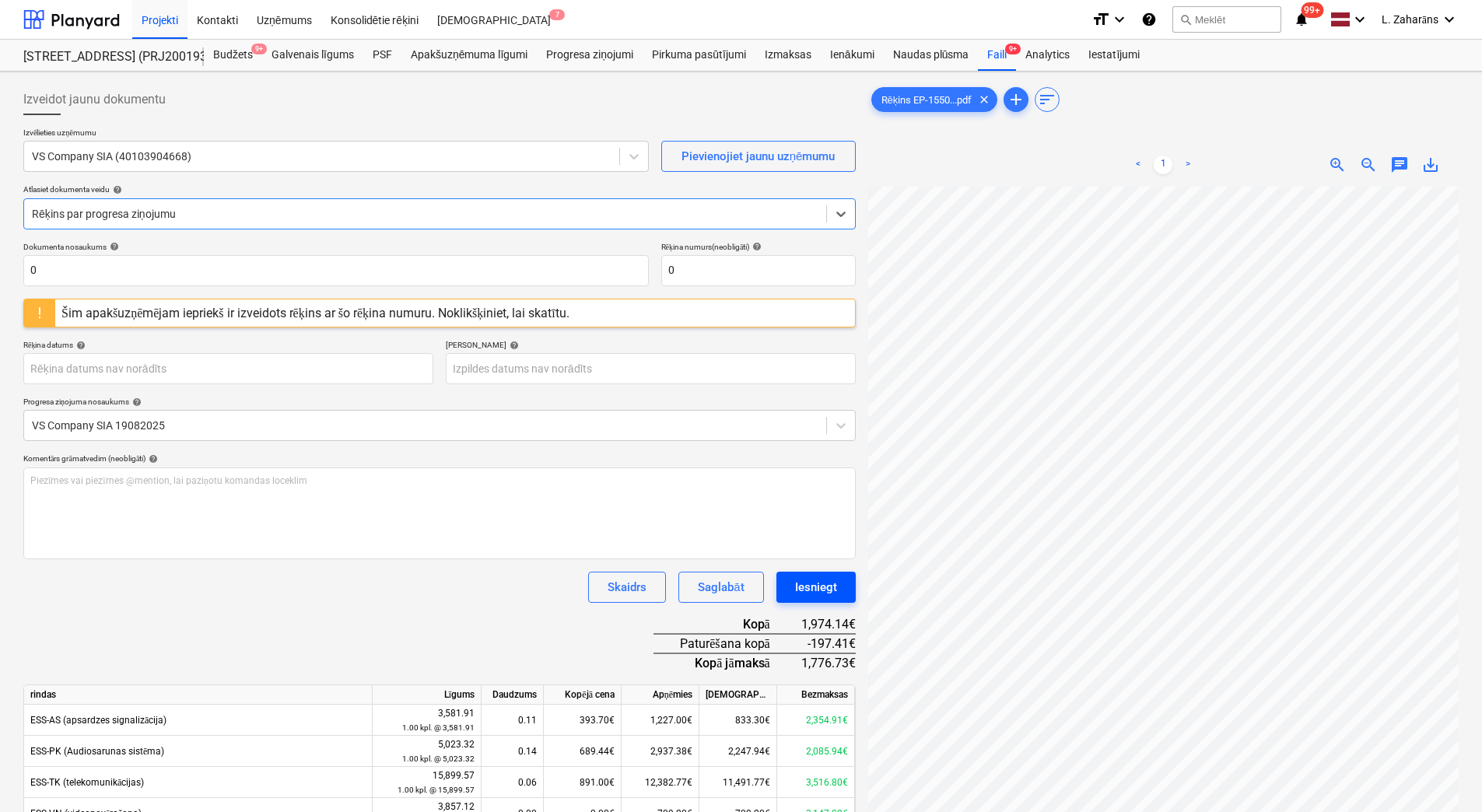
click at [819, 580] on div "Iesniegt" at bounding box center [816, 586] width 42 height 20
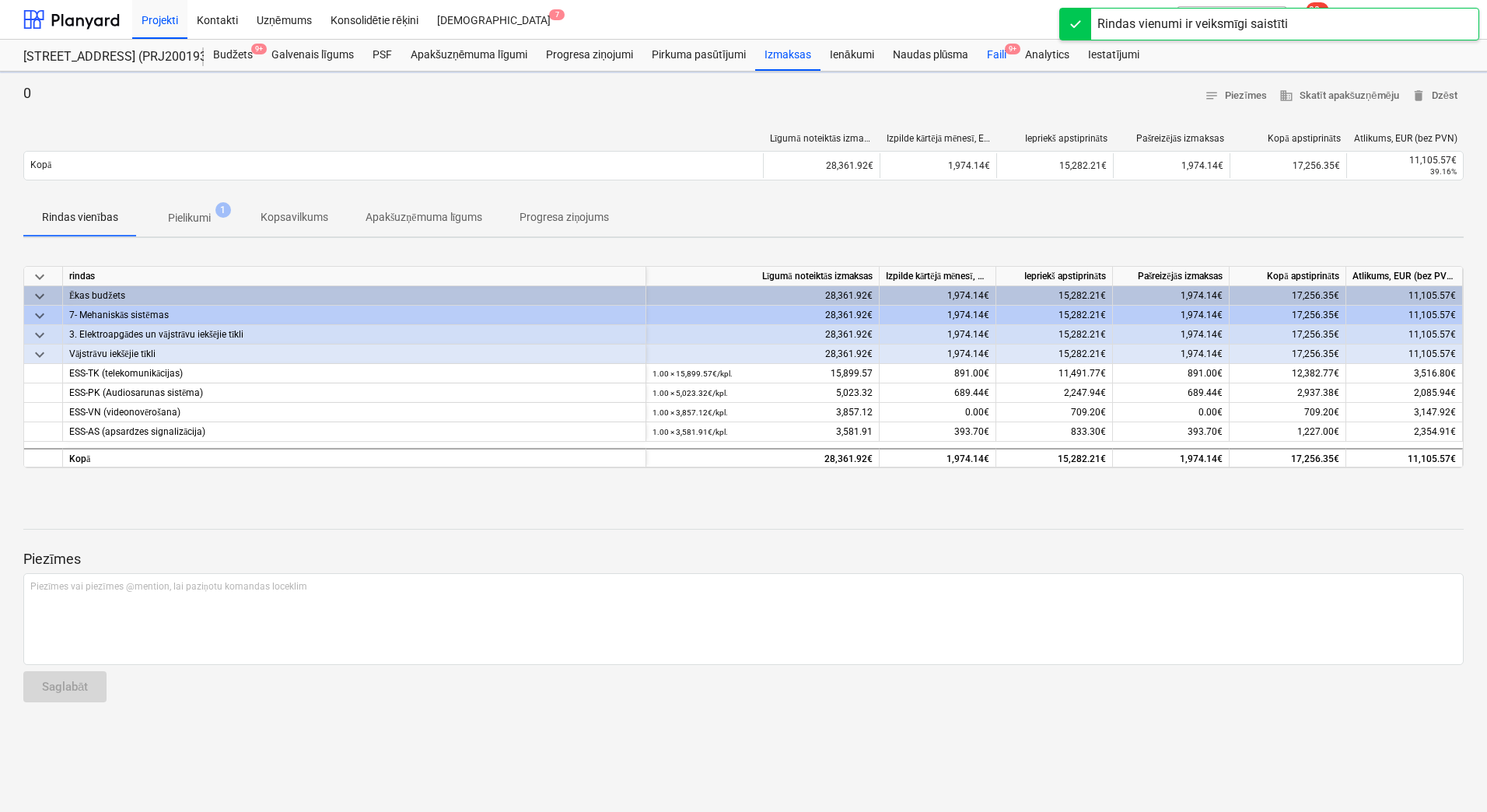
click at [999, 56] on div "Faili 9+" at bounding box center [997, 55] width 38 height 31
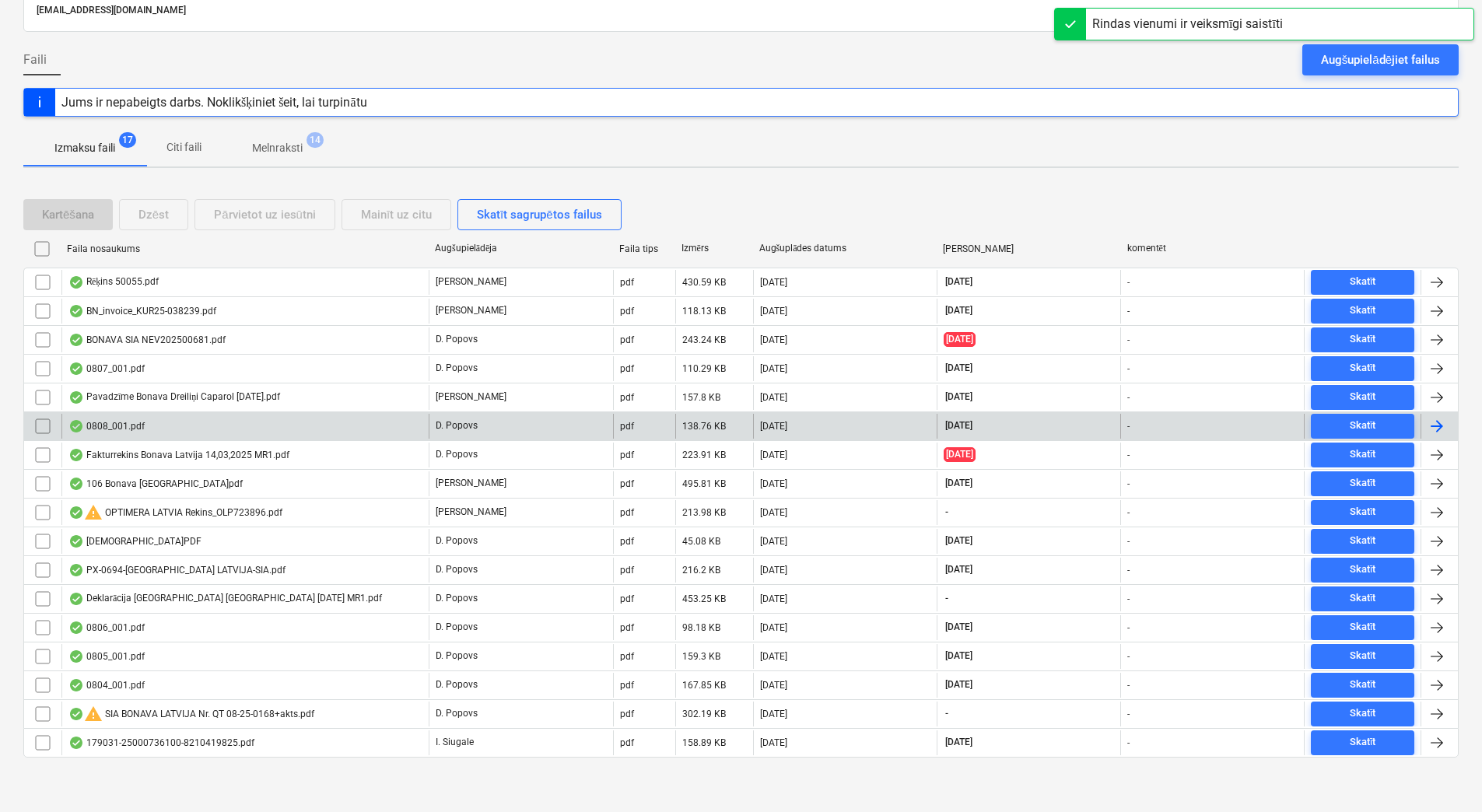
scroll to position [113, 0]
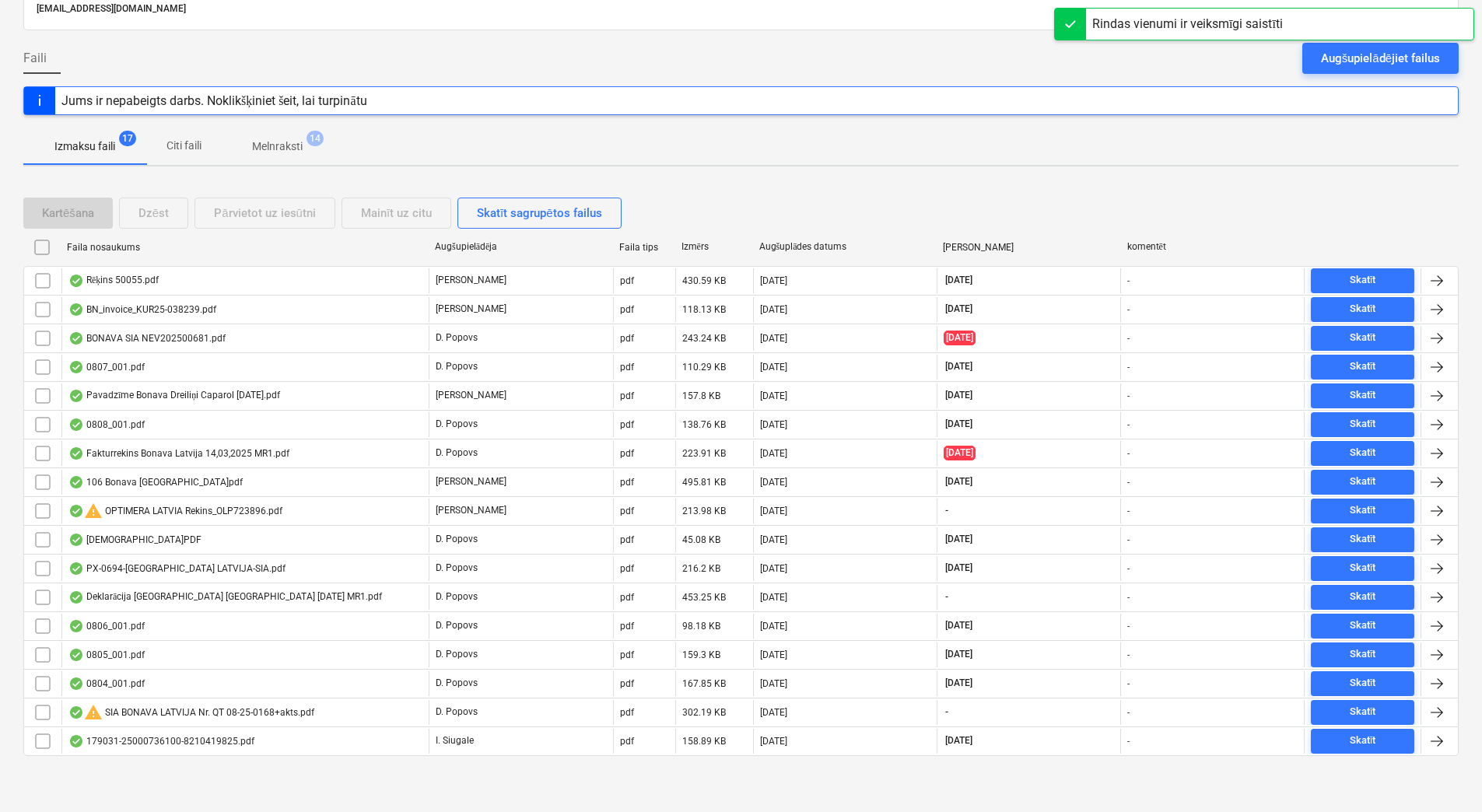
click at [260, 143] on p "Melnraksti" at bounding box center [277, 146] width 50 height 16
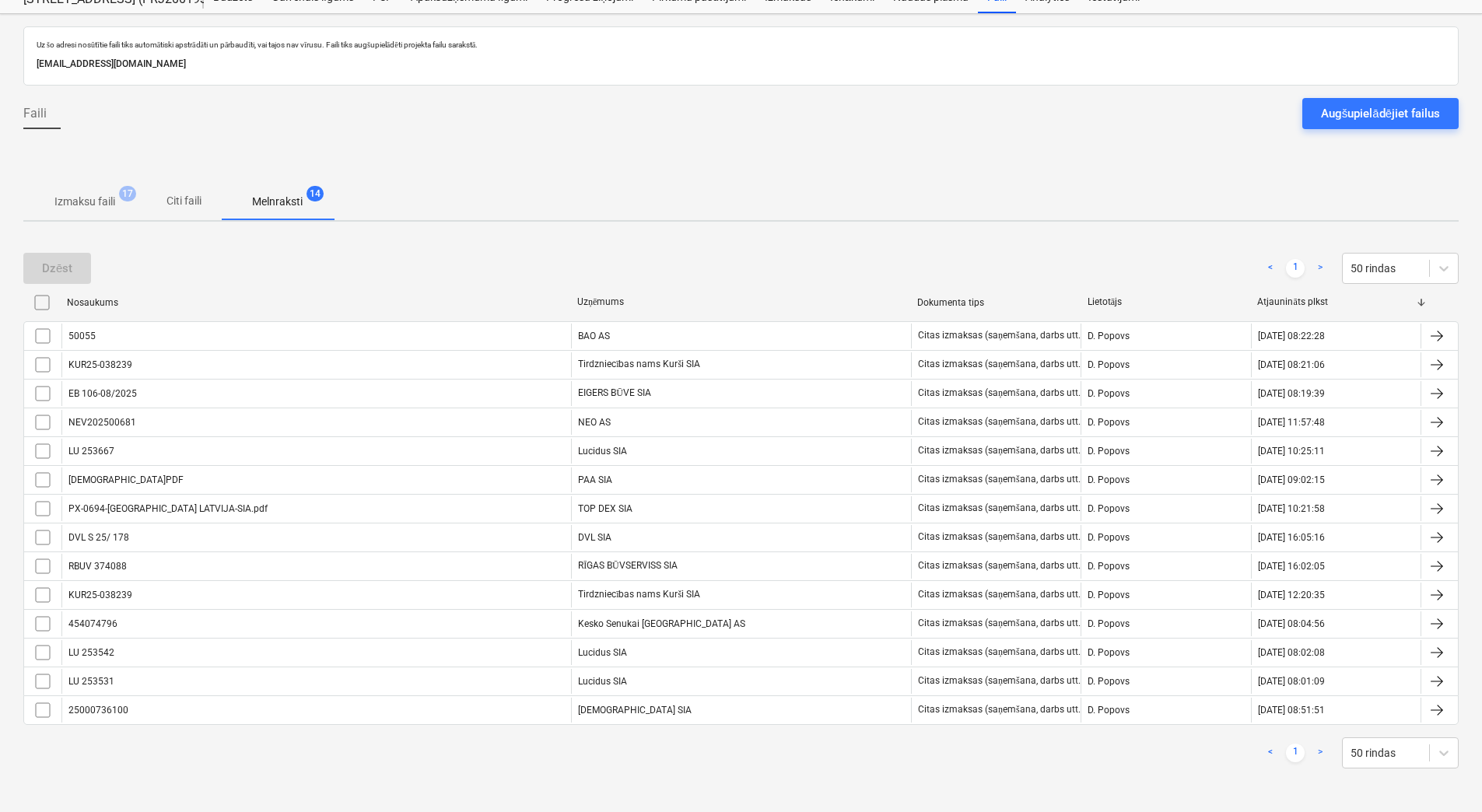
scroll to position [57, 0]
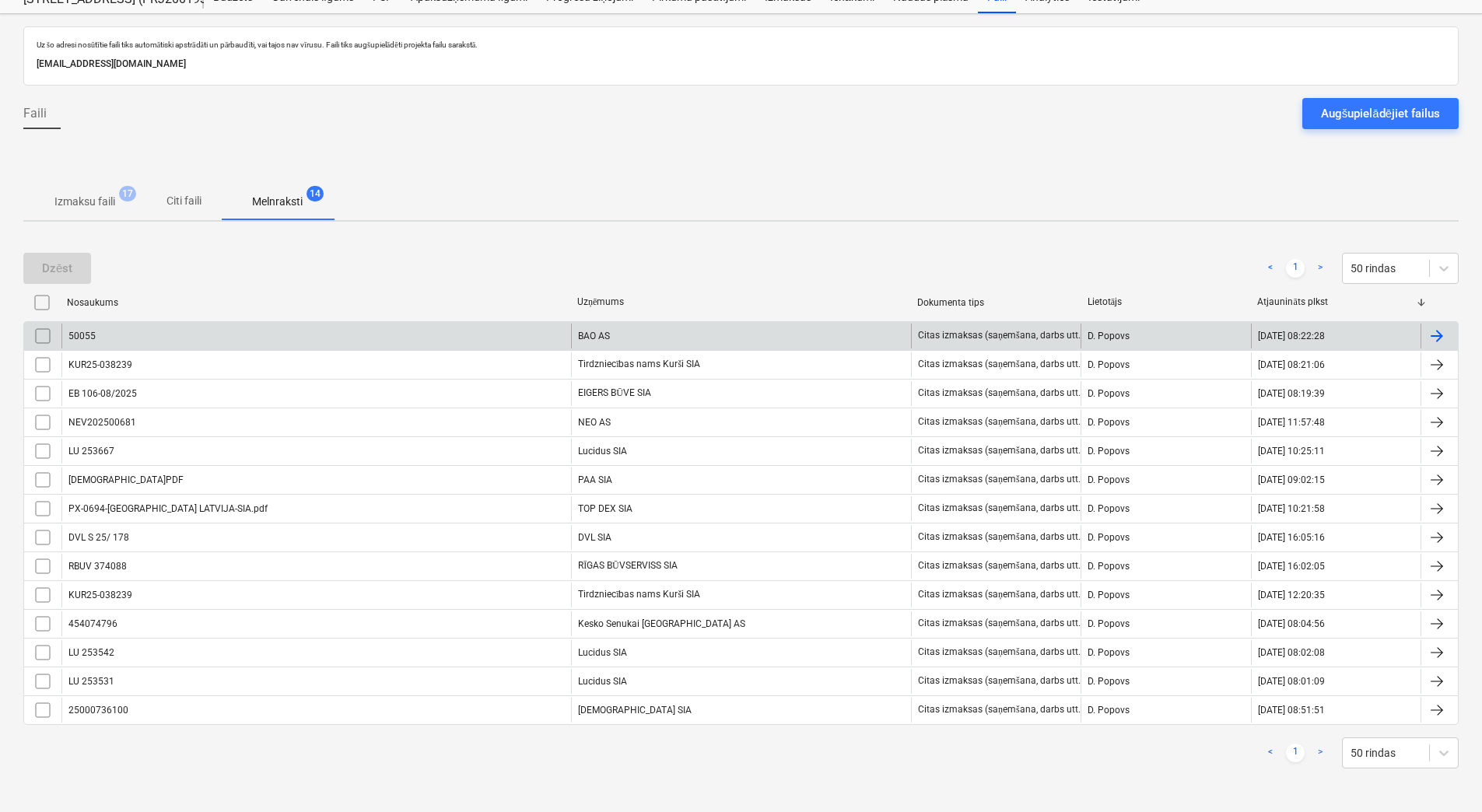
click at [317, 325] on div "50055" at bounding box center [316, 336] width 509 height 25
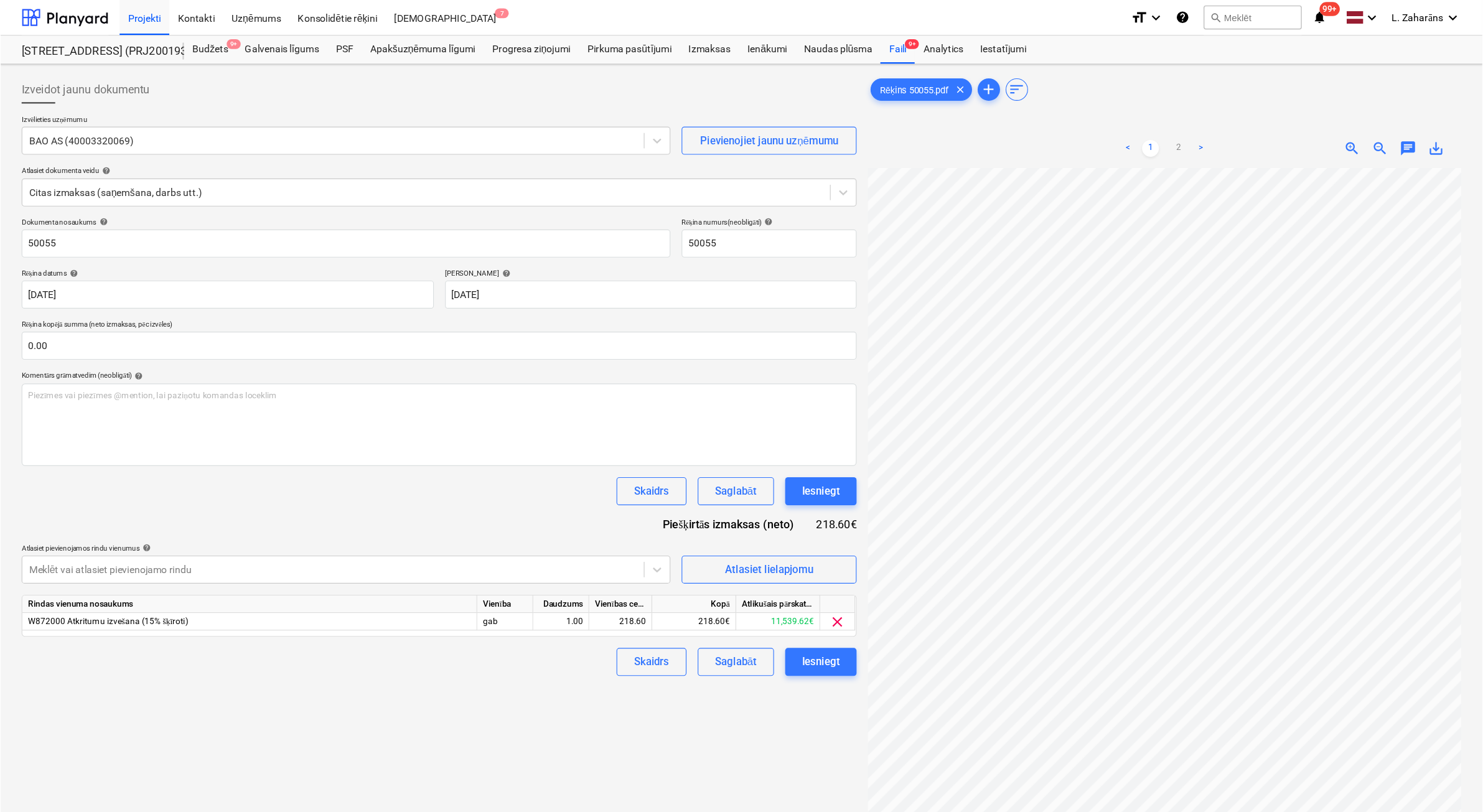
scroll to position [249, 0]
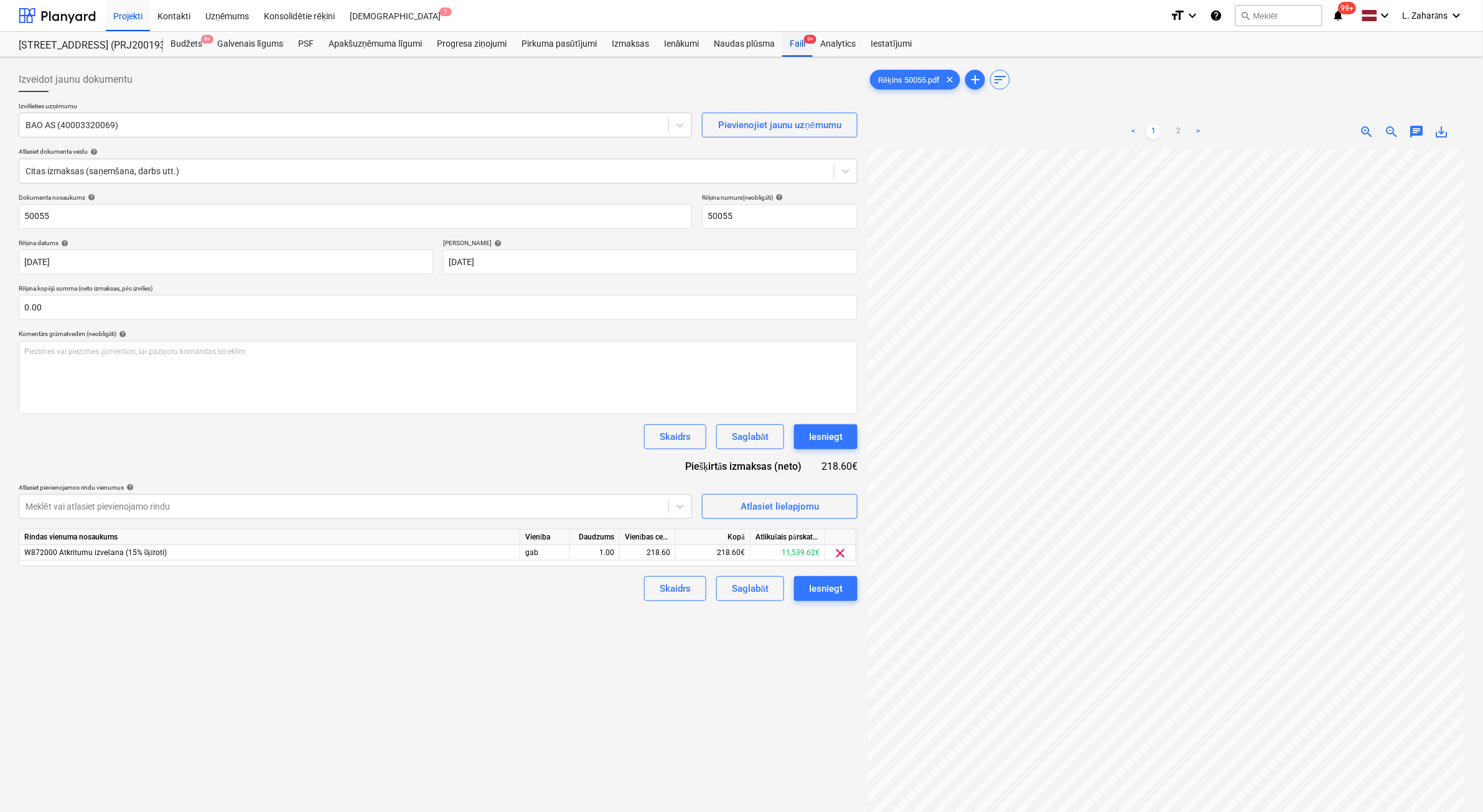
click at [804, 48] on div "Faili 9+" at bounding box center [798, 44] width 30 height 25
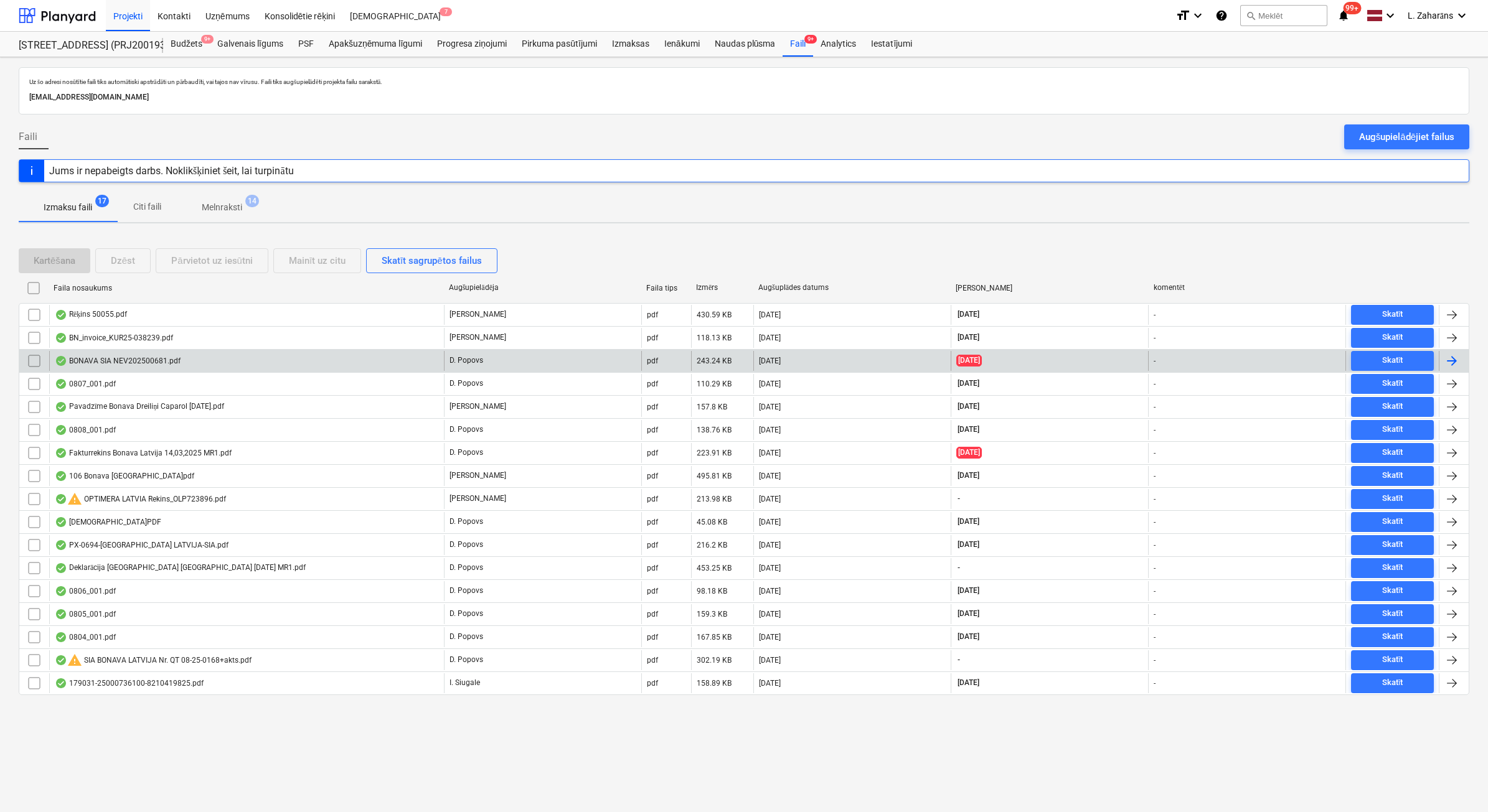
click at [155, 360] on div "BONAVA SIA NEV202500681.pdf" at bounding box center [117, 361] width 125 height 10
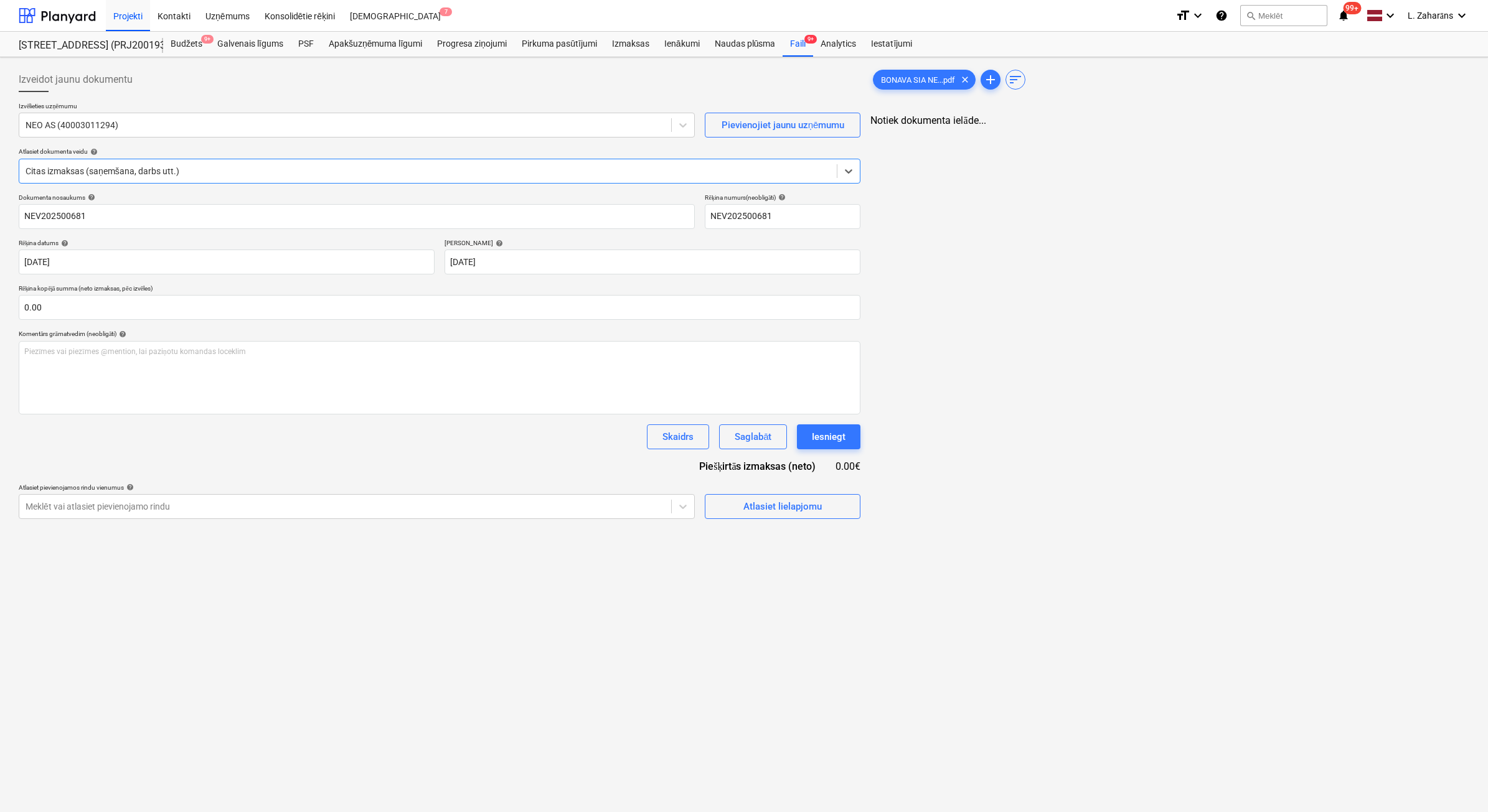
type input "NEV202500681"
type input "[DATE]"
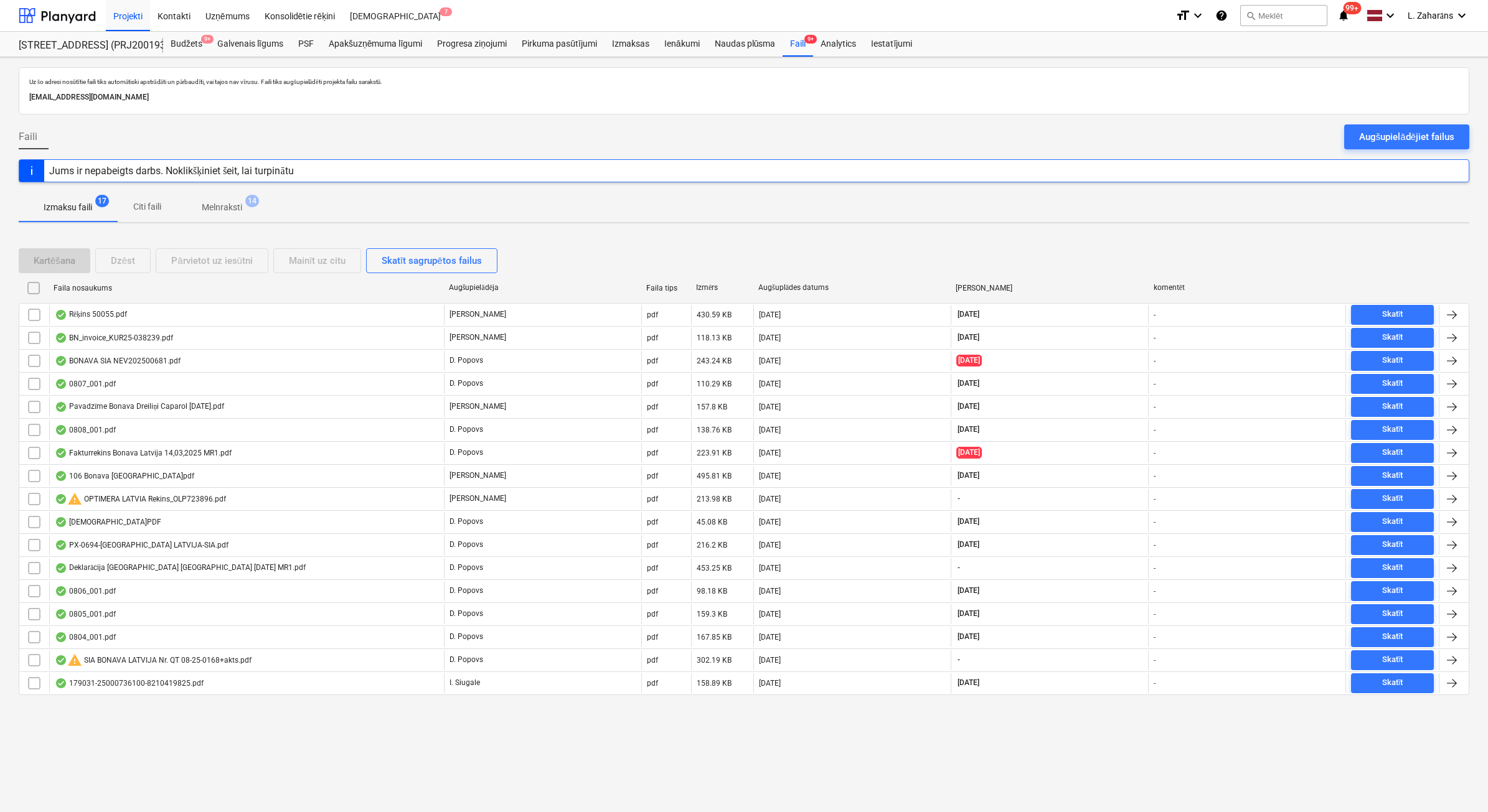
click at [229, 200] on span "Melnraksti 14" at bounding box center [222, 207] width 90 height 22
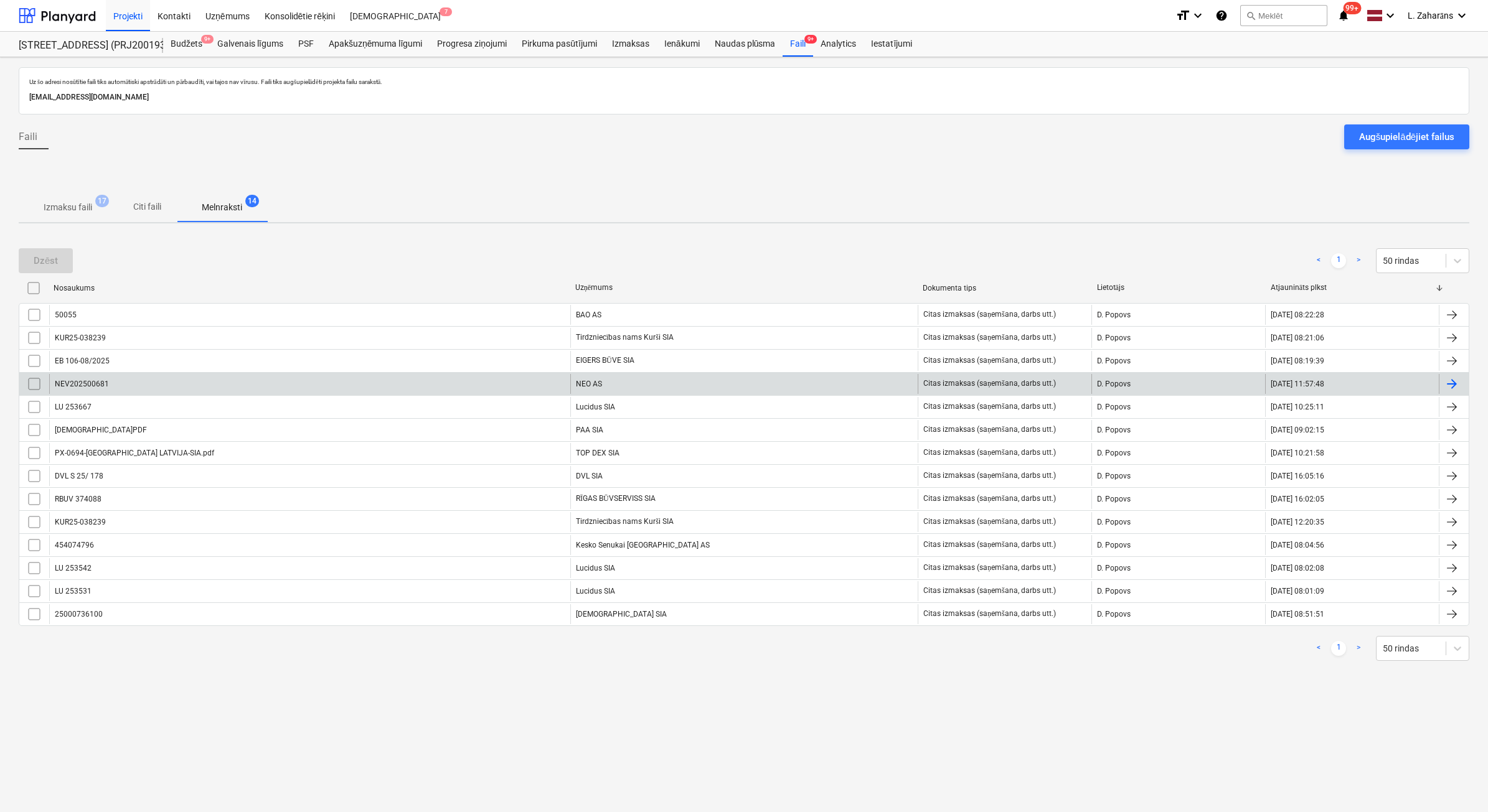
click at [199, 380] on div "NEV202500681" at bounding box center [310, 384] width 521 height 20
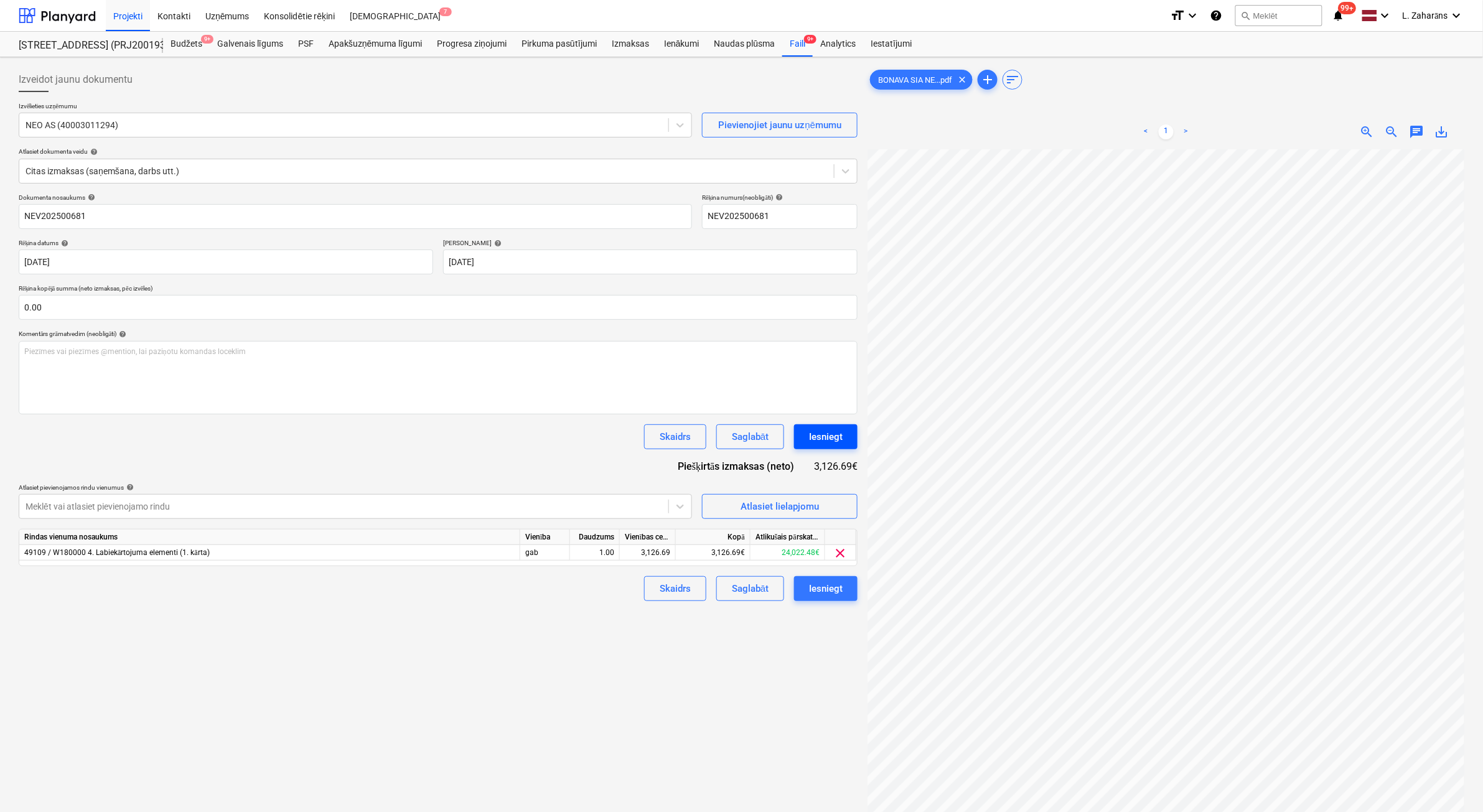
click at [825, 440] on div "Iesniegt" at bounding box center [826, 436] width 34 height 16
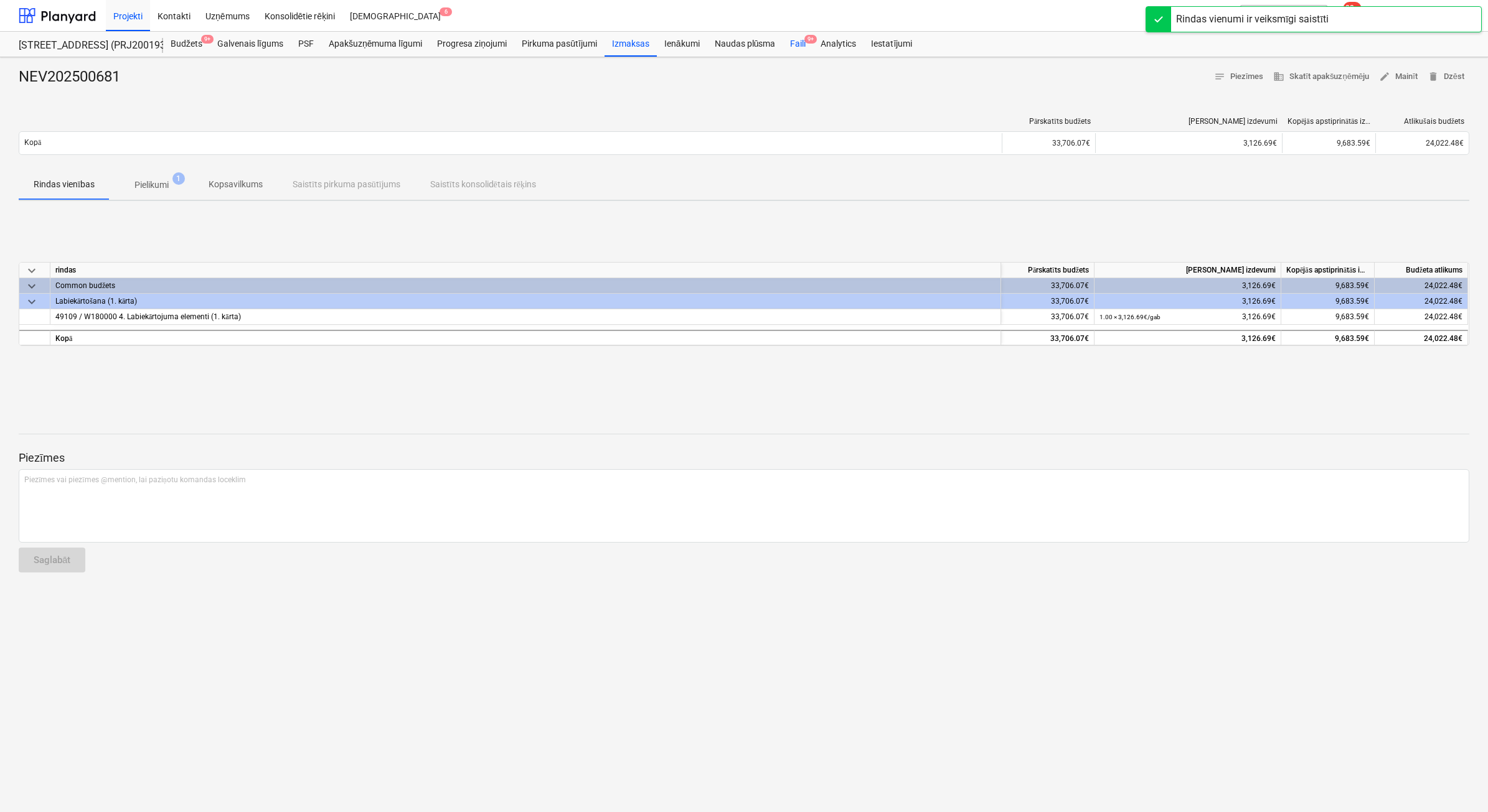
click at [803, 48] on div "Faili 9+" at bounding box center [798, 44] width 30 height 25
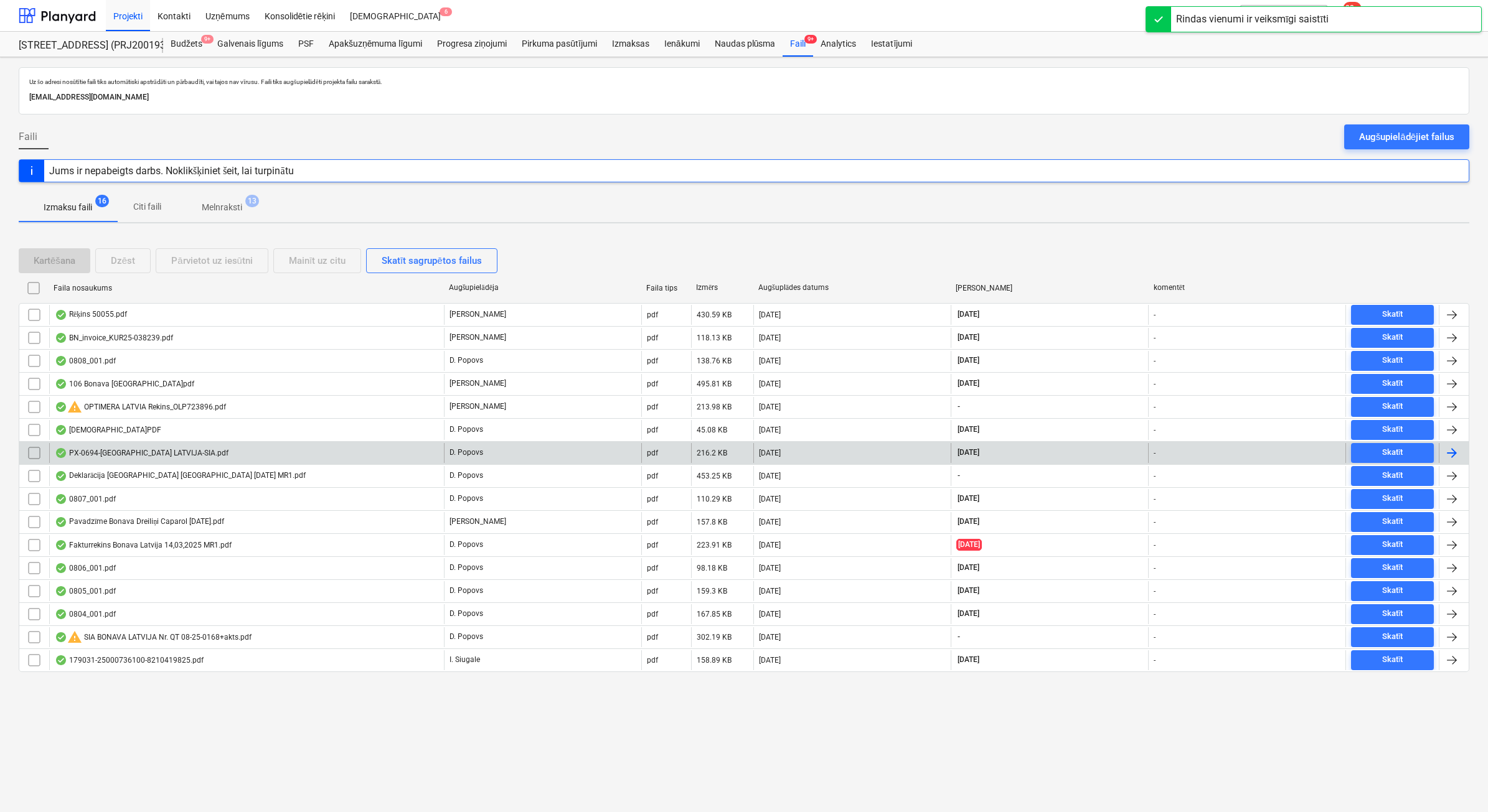
click at [125, 451] on div "PX-0694-[GEOGRAPHIC_DATA] LATVIJA-SIA.pdf" at bounding box center [141, 453] width 174 height 10
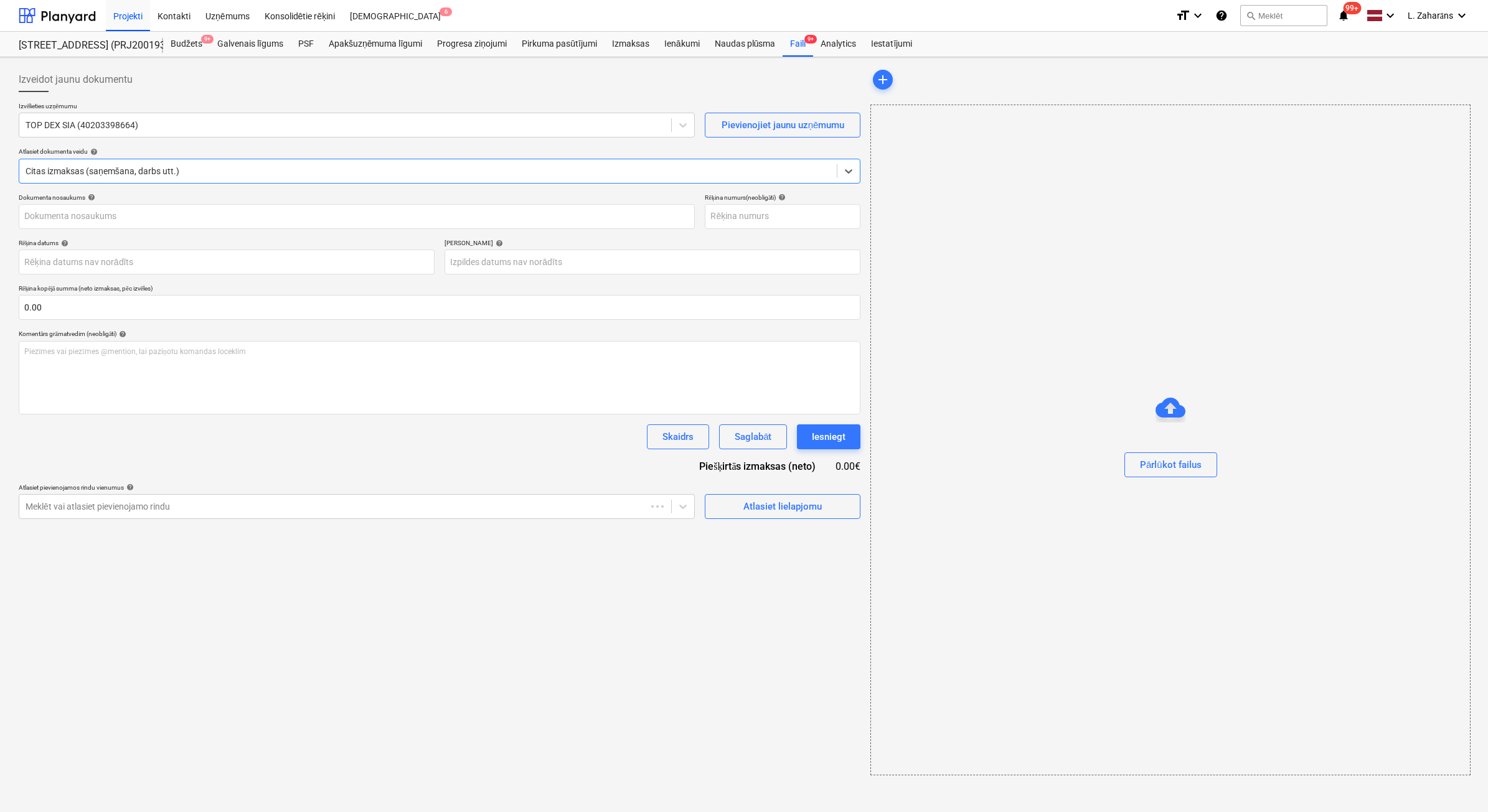
type input "PX-0694-[GEOGRAPHIC_DATA] LATVIJA-SIA.pdf"
type input "[DATE]"
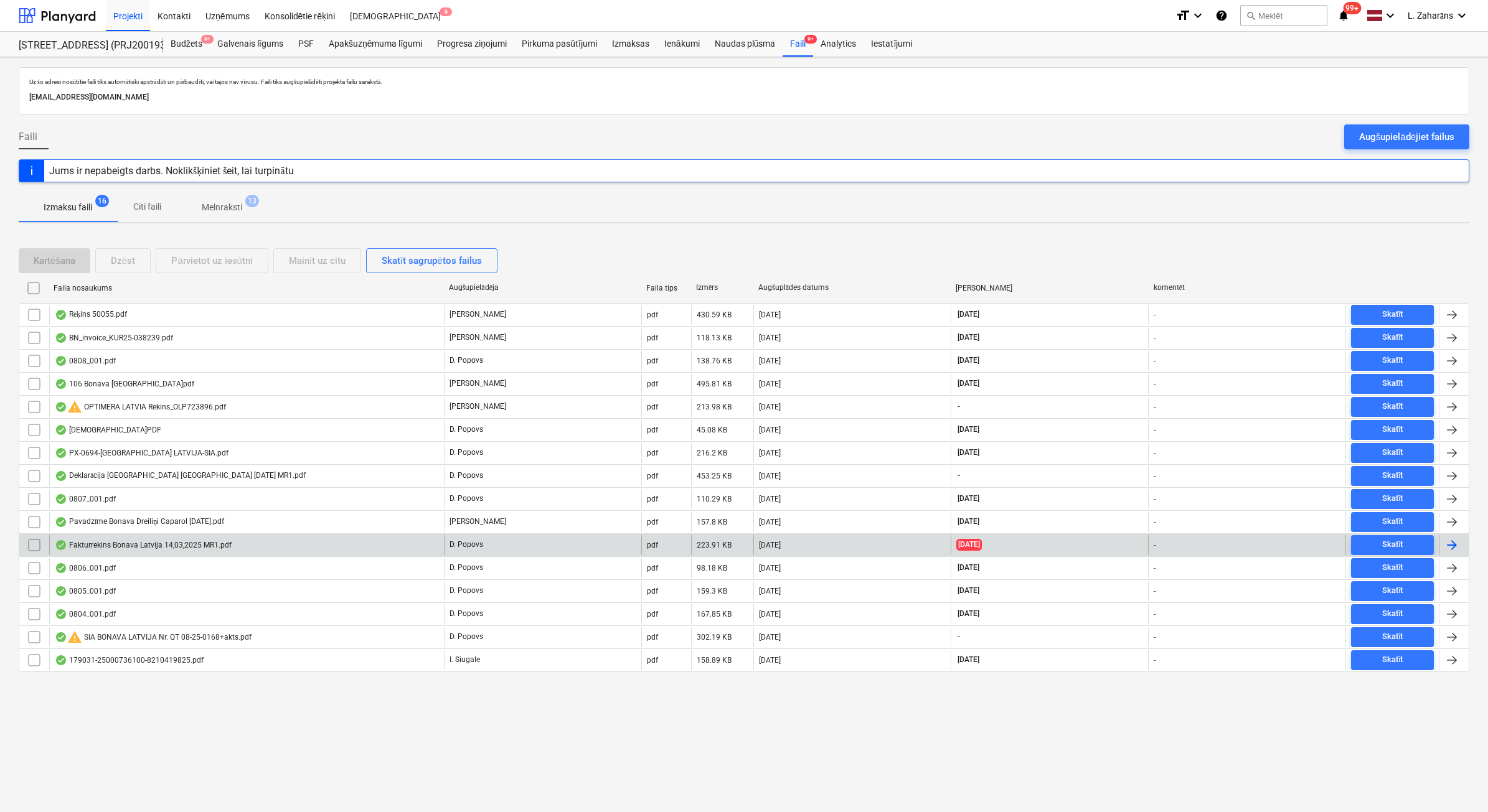
click at [326, 551] on div "Fakturrekins Bonava Latvija 14,03,2025 MR1.pdf" at bounding box center [246, 545] width 394 height 20
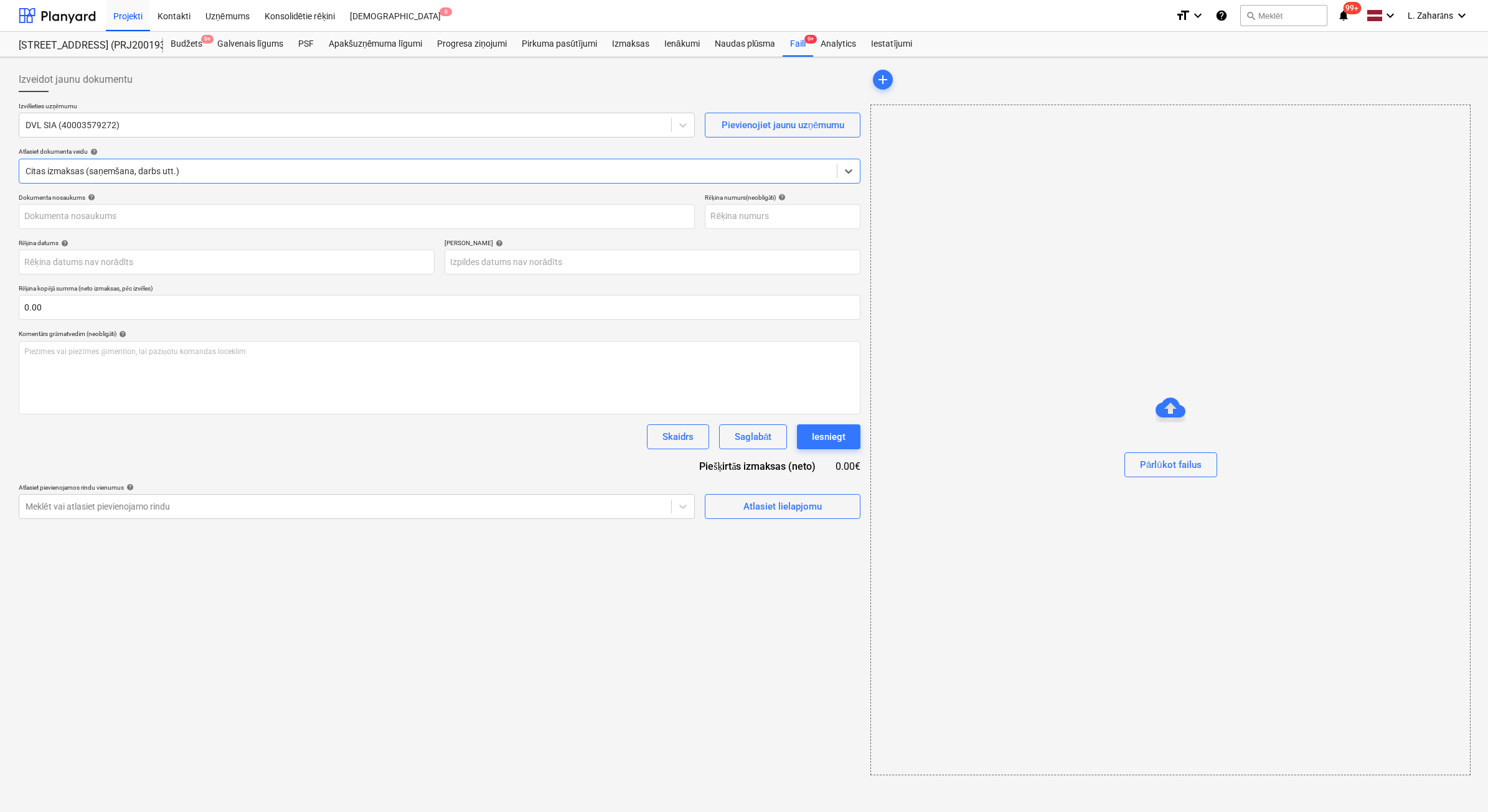
type input "DVL S 25/ 178"
type input "[DATE]"
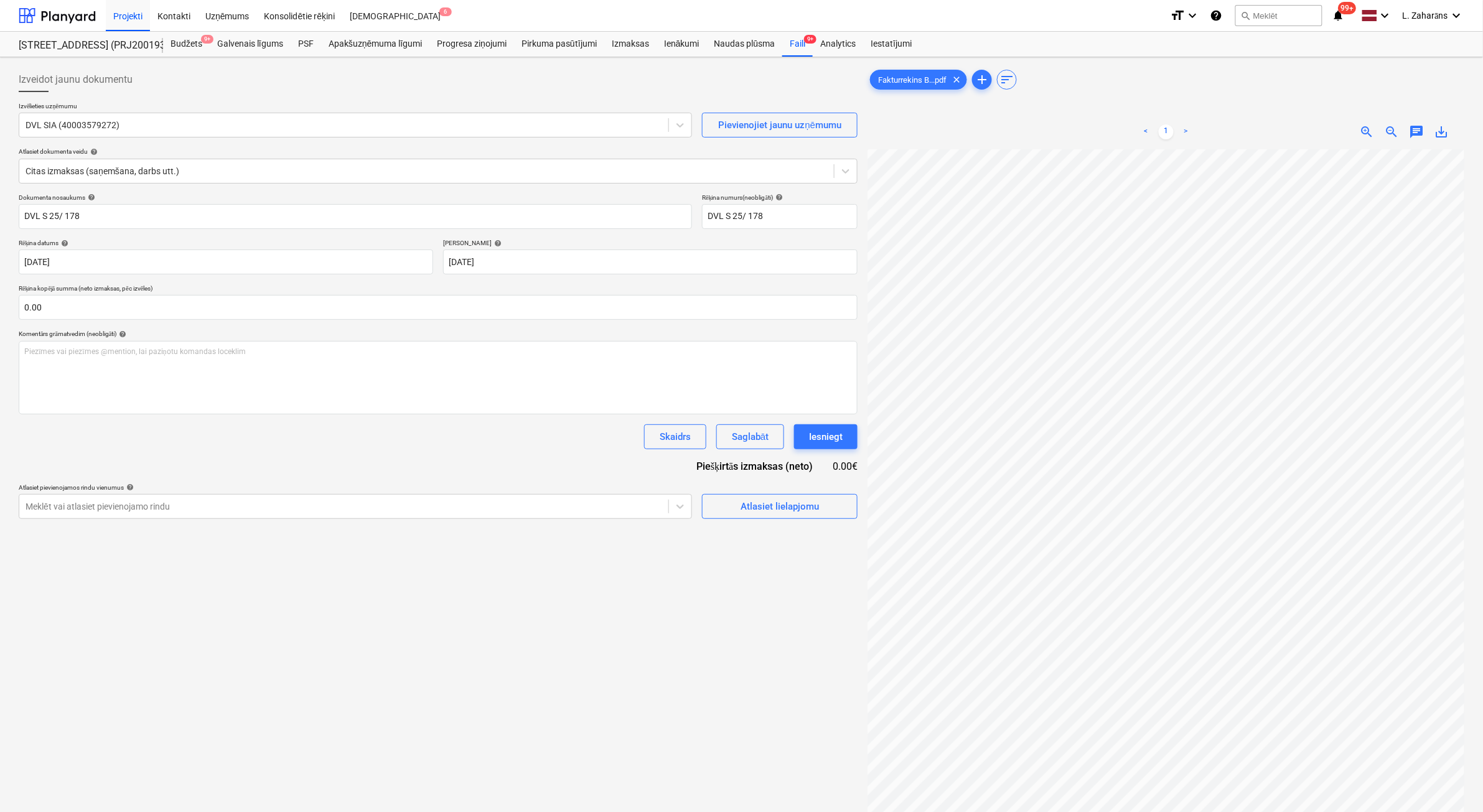
scroll to position [185, 85]
click at [1442, 131] on span "save_alt" at bounding box center [1442, 132] width 15 height 15
